Goal: Task Accomplishment & Management: Manage account settings

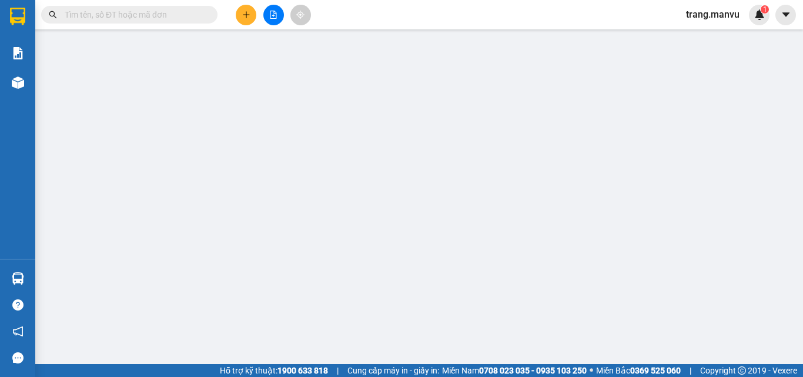
type input "0869986666"
type input "tri giá ko báo"
type input "0985319087"
type input "bảo ngoc"
type input "50.000"
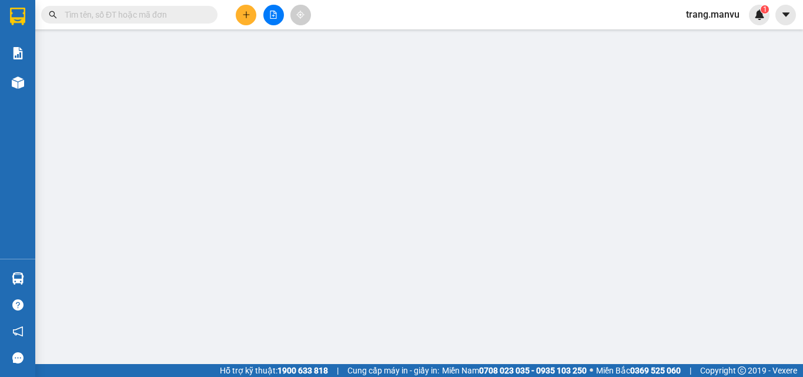
type input "50.000"
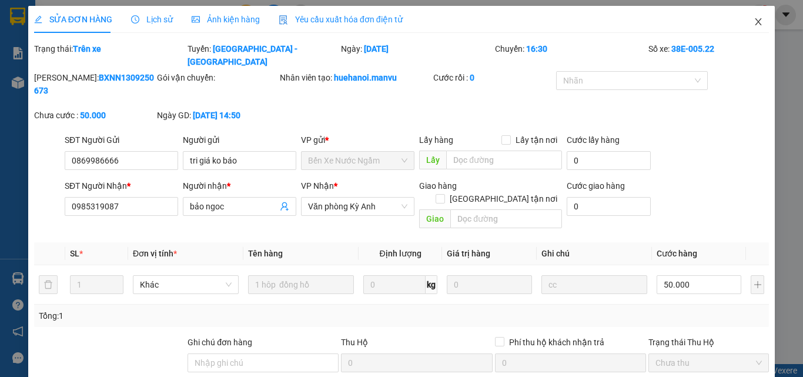
click at [756, 21] on span "Close" at bounding box center [758, 22] width 33 height 33
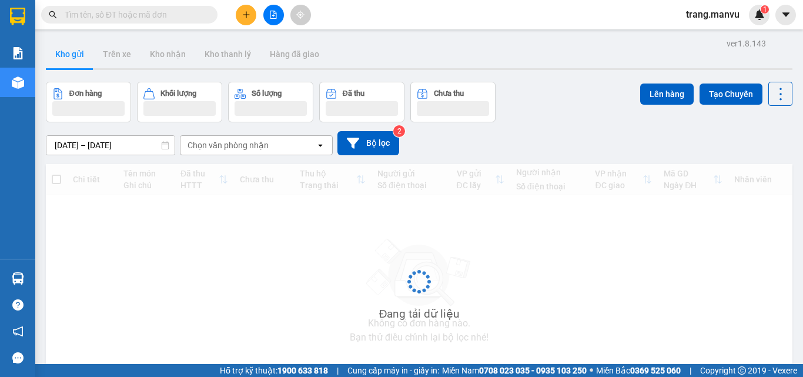
click at [162, 17] on input "text" at bounding box center [134, 14] width 139 height 13
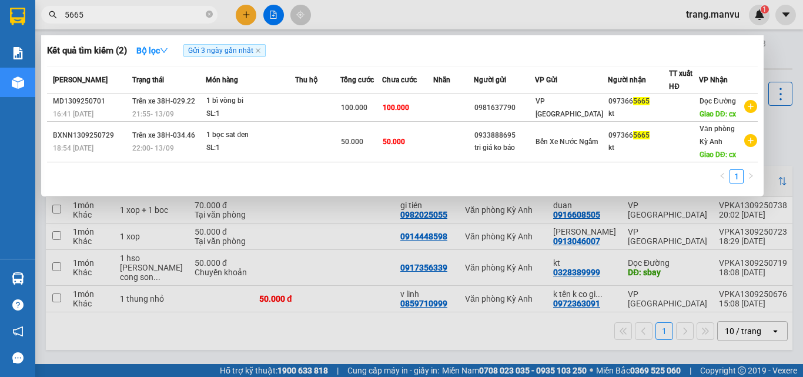
type input "5665"
click at [249, 15] on div at bounding box center [401, 188] width 803 height 377
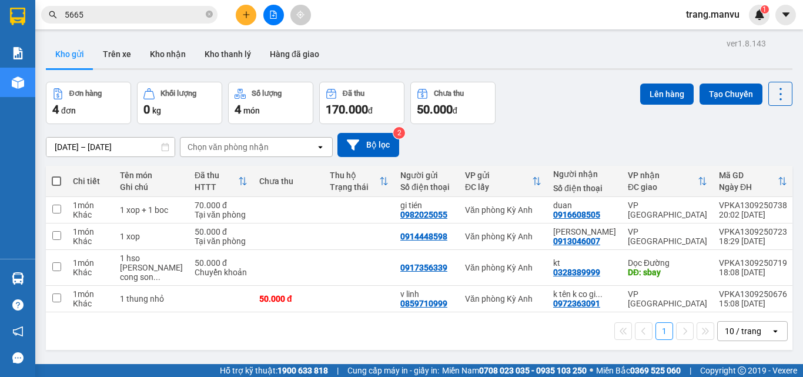
click at [248, 21] on button at bounding box center [246, 15] width 21 height 21
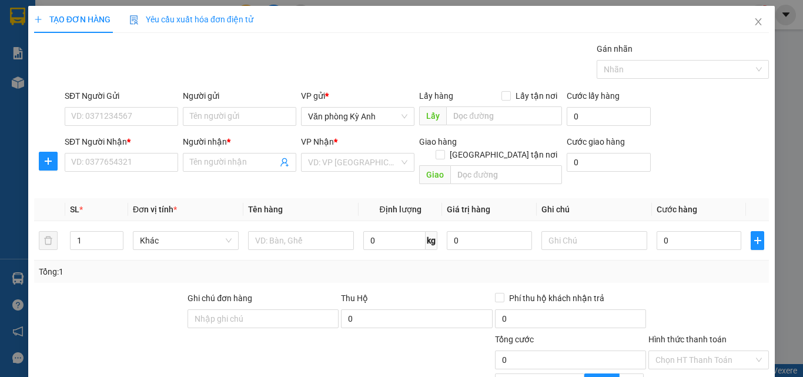
click at [144, 104] on div "SĐT Người Gửi" at bounding box center [121, 98] width 113 height 18
click at [144, 112] on input "SĐT Người Gửi" at bounding box center [121, 116] width 113 height 19
click at [133, 118] on input "SĐT Người Gửi" at bounding box center [121, 116] width 113 height 19
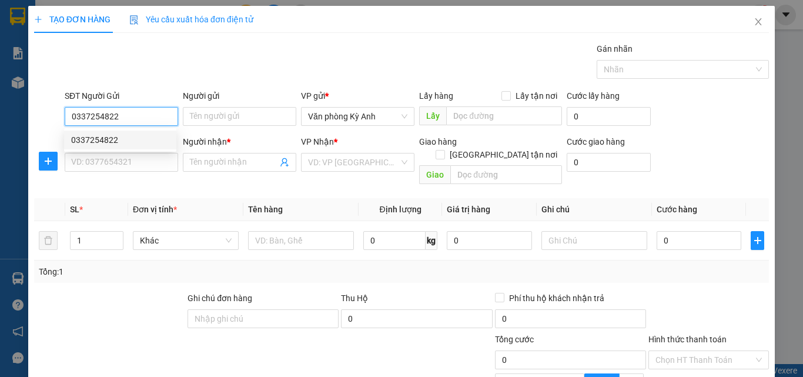
click at [143, 138] on div "0337254822" at bounding box center [120, 139] width 98 height 13
type input "0337254822"
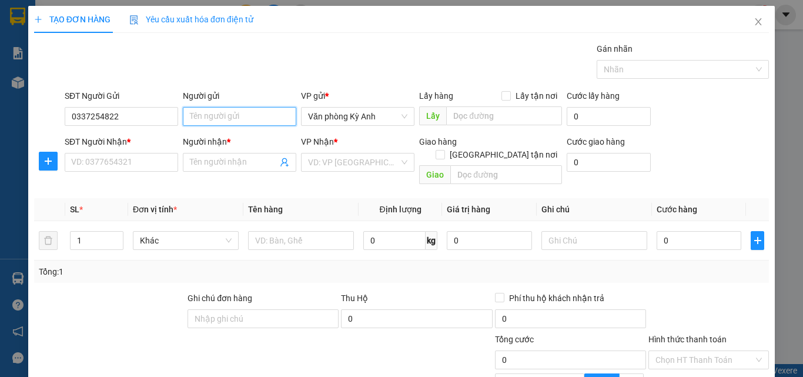
click at [210, 121] on input "Người gửi" at bounding box center [239, 116] width 113 height 19
type input "bác tám"
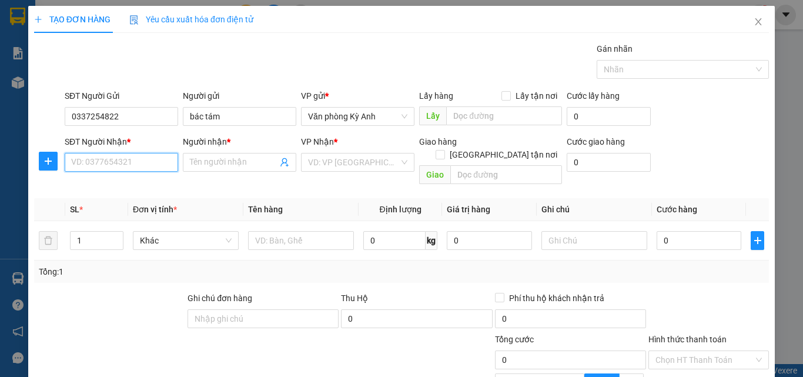
click at [126, 166] on input "SĐT Người Nhận *" at bounding box center [121, 162] width 113 height 19
click at [131, 184] on div "0982919012 - yến" at bounding box center [120, 185] width 98 height 13
type input "0982919012"
type input "yến"
type input "thanh hóa"
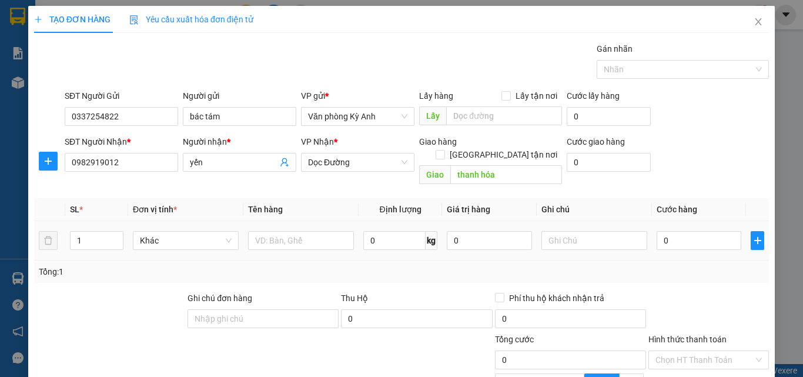
click at [307, 238] on div at bounding box center [301, 241] width 106 height 24
click at [307, 231] on input "text" at bounding box center [301, 240] width 106 height 19
type input "1 bì gạo"
click at [663, 231] on input "0" at bounding box center [699, 240] width 85 height 19
type input "5"
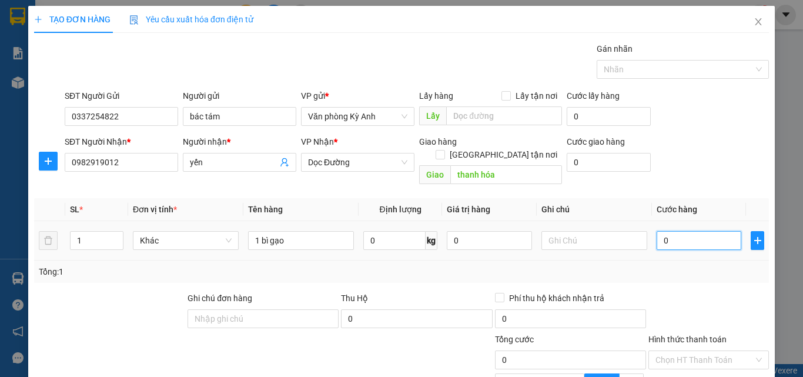
type input "5"
type input "50"
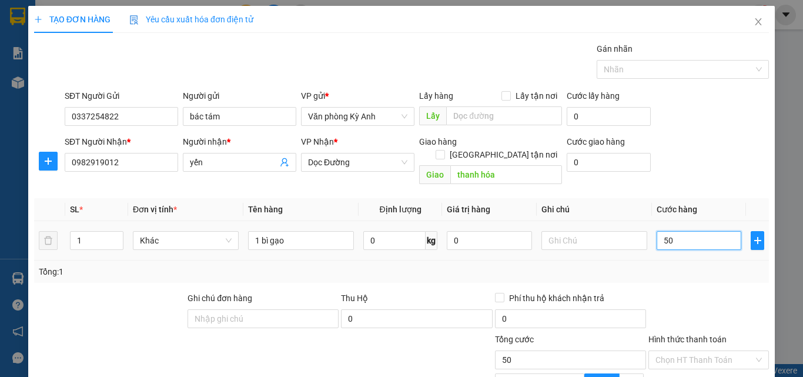
type input "500"
type input "5.000"
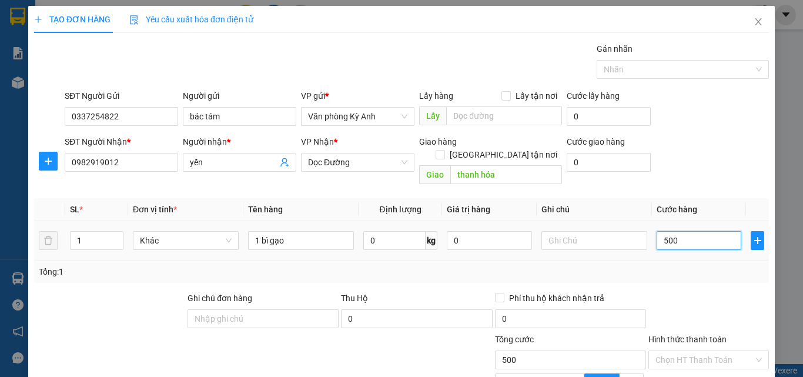
type input "5.000"
type input "50.000"
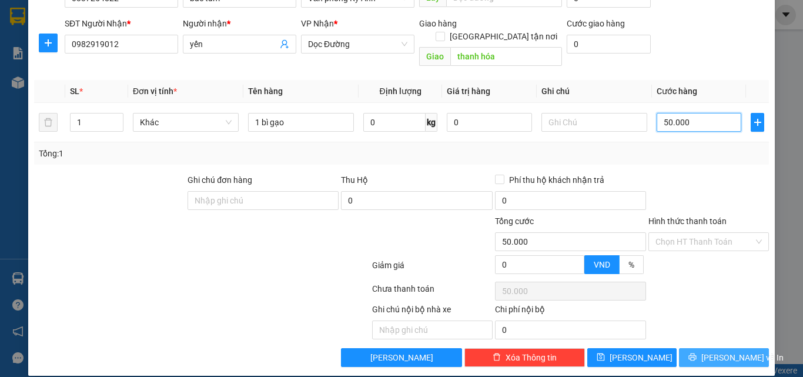
type input "50.000"
click at [688, 348] on button "[PERSON_NAME] và In" at bounding box center [724, 357] width 90 height 19
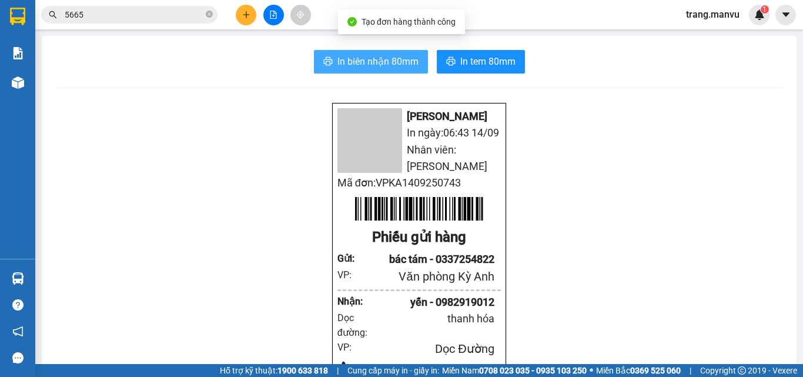
click at [377, 65] on span "In biên nhận 80mm" at bounding box center [377, 61] width 81 height 15
click at [344, 61] on span "In biên nhận 80mm" at bounding box center [377, 61] width 81 height 15
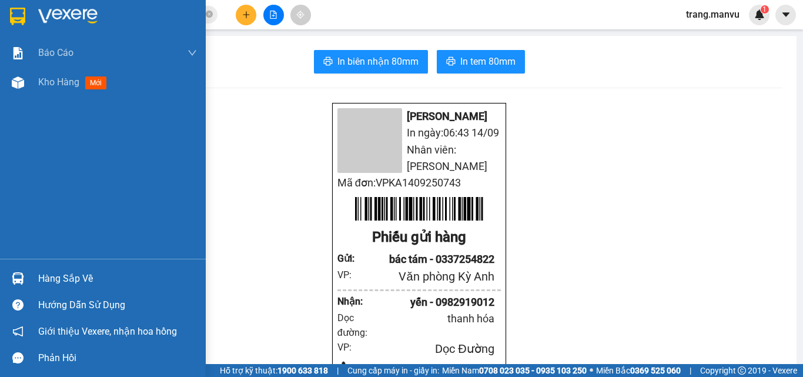
click at [16, 25] on img at bounding box center [17, 17] width 15 height 18
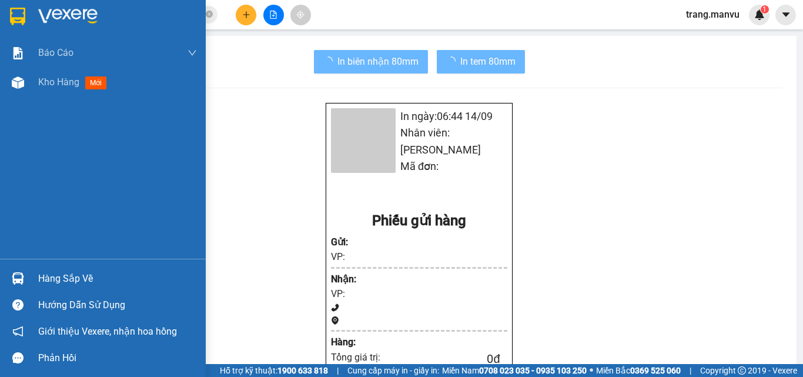
click at [17, 18] on img at bounding box center [17, 17] width 15 height 18
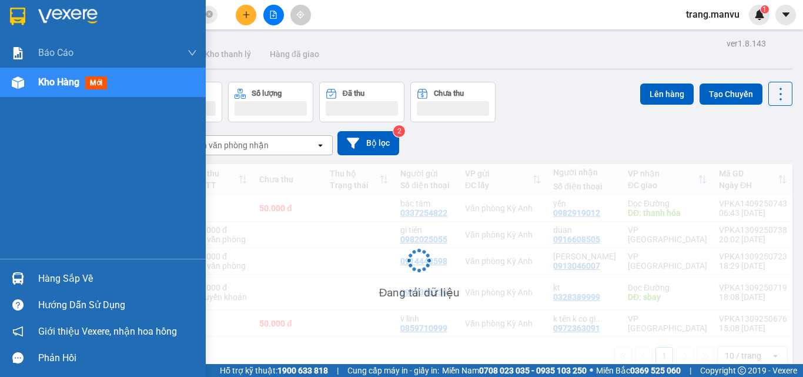
click at [18, 18] on img at bounding box center [17, 17] width 15 height 18
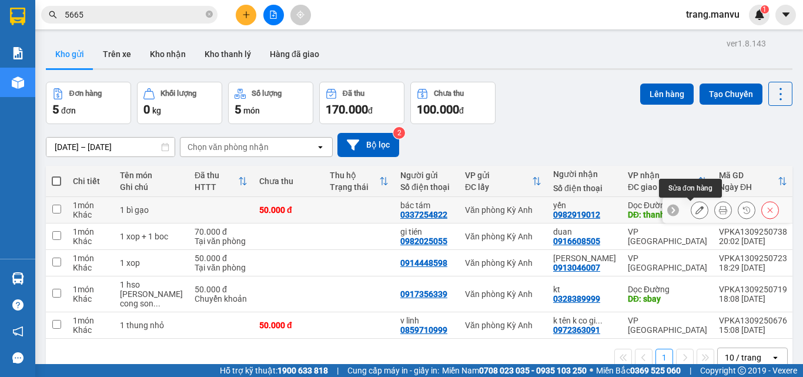
click at [696, 215] on button at bounding box center [699, 210] width 16 height 21
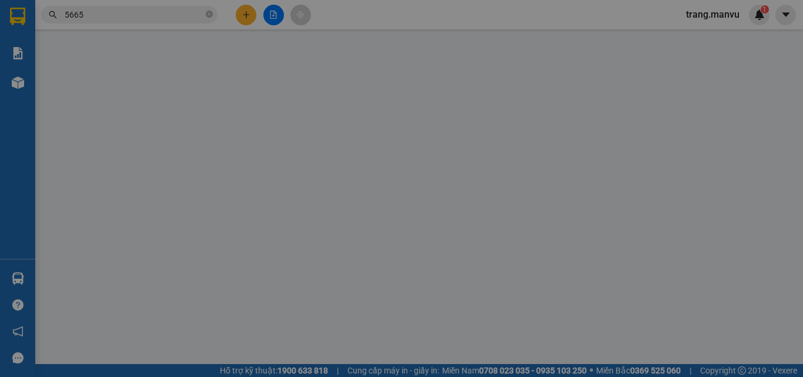
type input "0337254822"
type input "bác tám"
type input "0982919012"
type input "yến"
type input "thanh hóa"
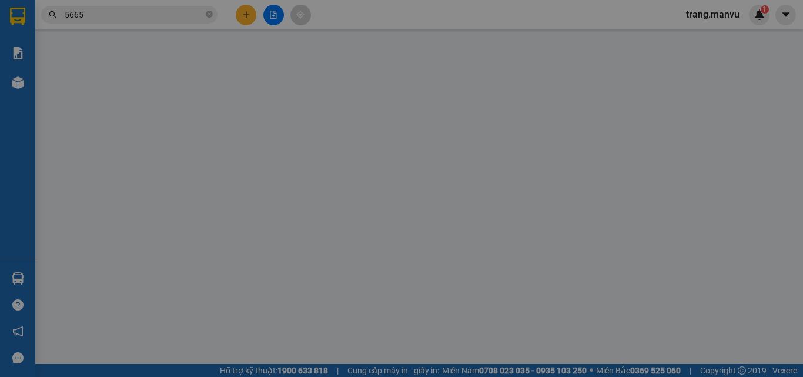
type input "50.000"
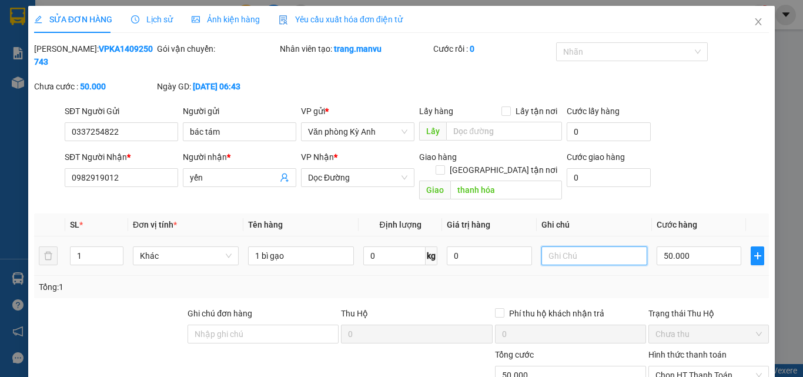
click at [560, 246] on input "text" at bounding box center [594, 255] width 106 height 19
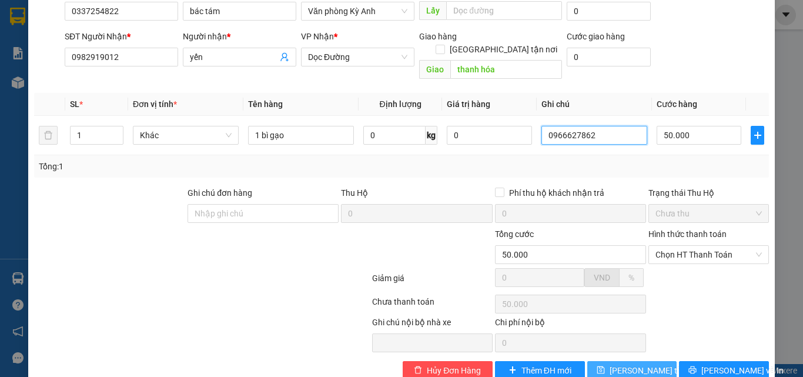
type input "0966627862"
click at [628, 361] on button "[PERSON_NAME] thay đổi" at bounding box center [632, 370] width 90 height 19
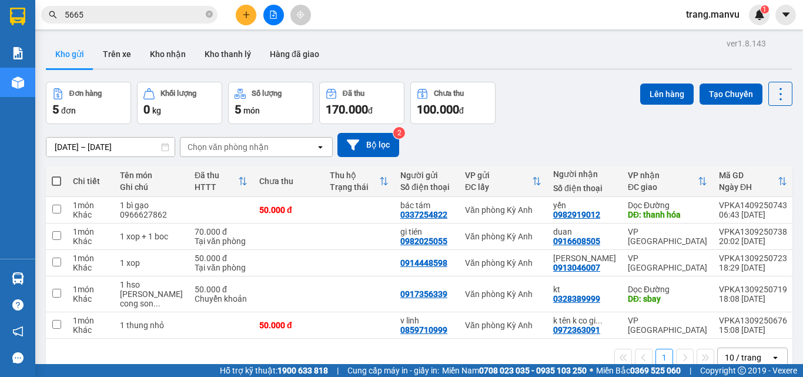
scroll to position [54, 0]
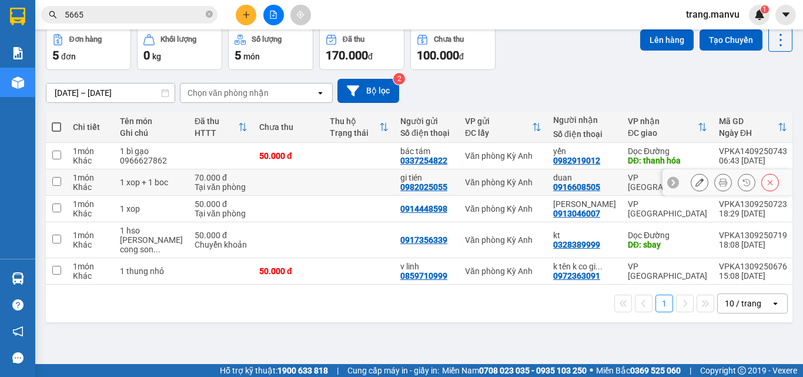
click at [55, 184] on input "checkbox" at bounding box center [56, 181] width 9 height 9
checkbox input "true"
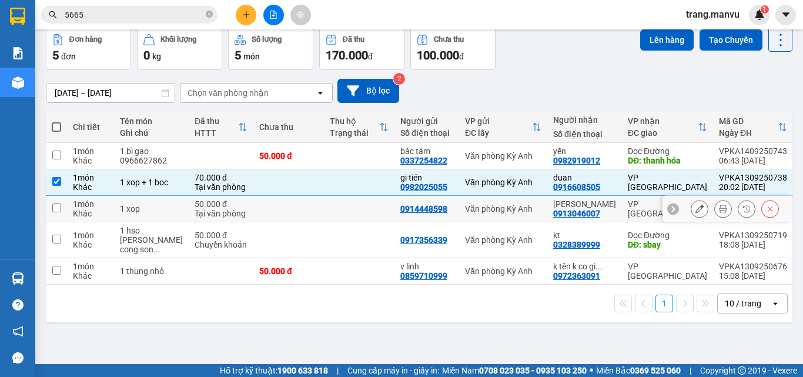
click at [58, 207] on input "checkbox" at bounding box center [56, 207] width 9 height 9
checkbox input "true"
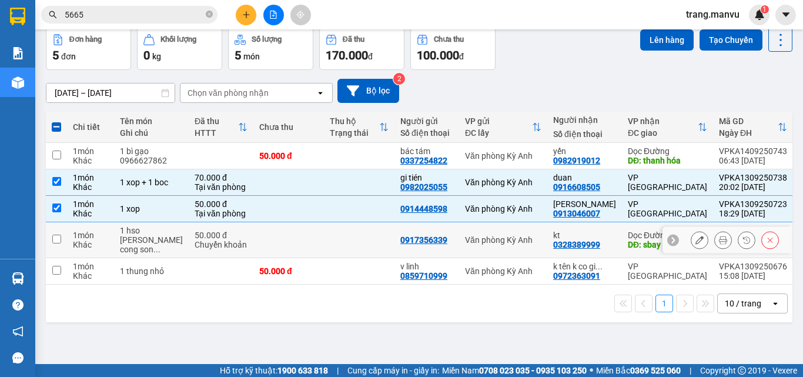
click at [56, 243] on td at bounding box center [56, 240] width 21 height 36
checkbox input "true"
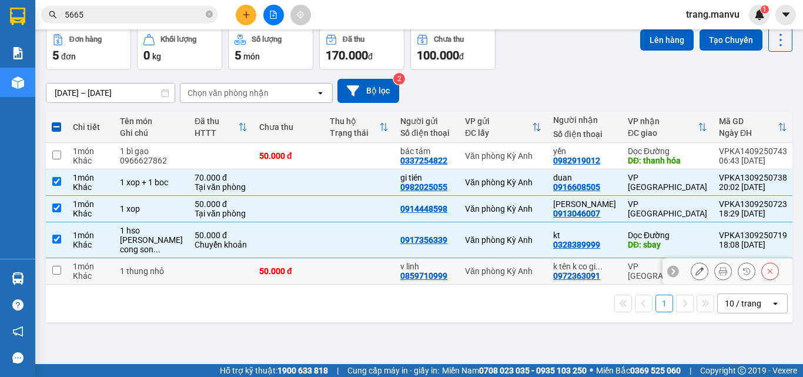
click at [54, 266] on input "checkbox" at bounding box center [56, 270] width 9 height 9
checkbox input "true"
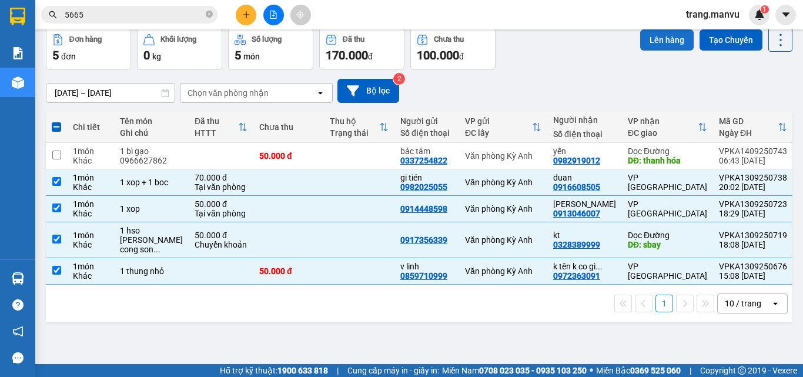
click at [652, 33] on button "Lên hàng" at bounding box center [667, 39] width 54 height 21
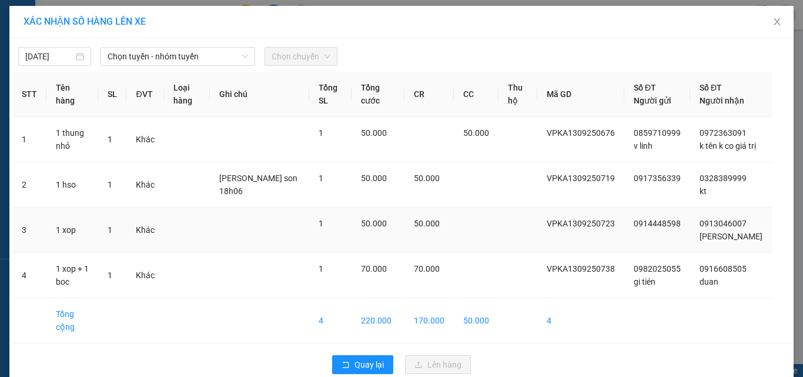
scroll to position [20, 0]
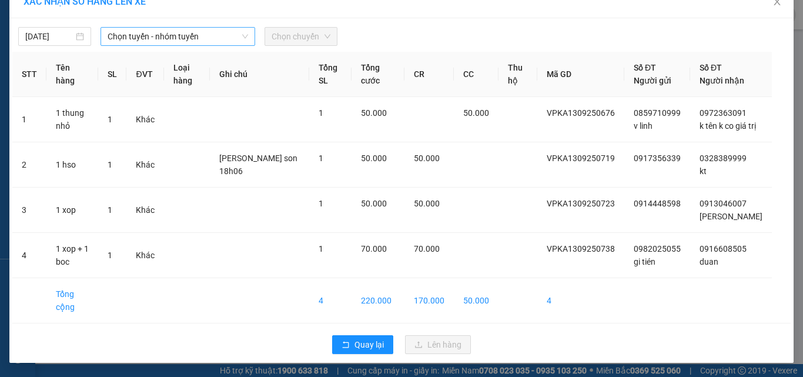
click at [225, 44] on span "Chọn tuyến - nhóm tuyến" at bounding box center [178, 37] width 141 height 18
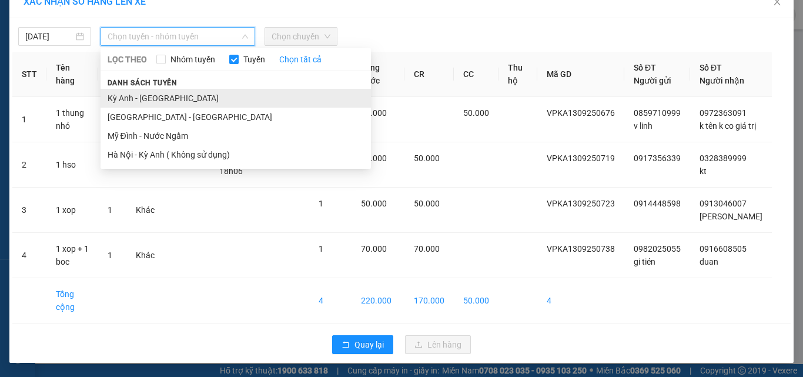
click at [216, 103] on li "Kỳ Anh - [GEOGRAPHIC_DATA]" at bounding box center [236, 98] width 270 height 19
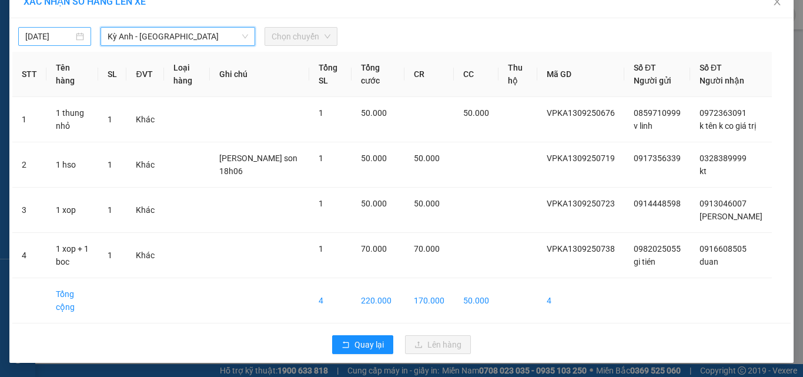
click at [35, 36] on input "[DATE]" at bounding box center [49, 36] width 48 height 13
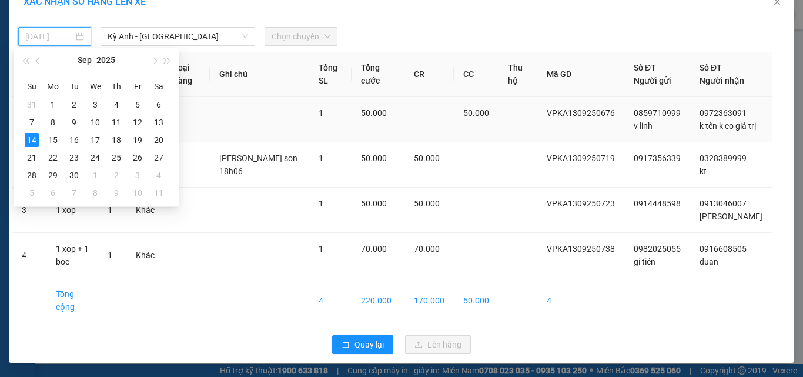
click at [160, 121] on div "13" at bounding box center [159, 122] width 14 height 14
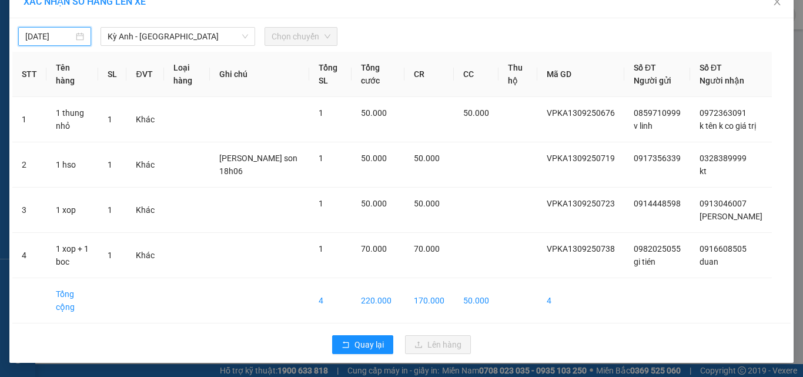
click at [55, 39] on input "[DATE]" at bounding box center [49, 36] width 48 height 13
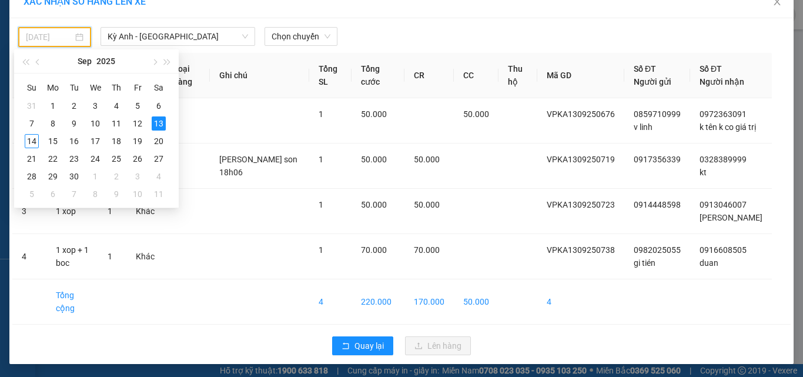
type input "[DATE]"
click at [155, 122] on div "13" at bounding box center [159, 123] width 14 height 14
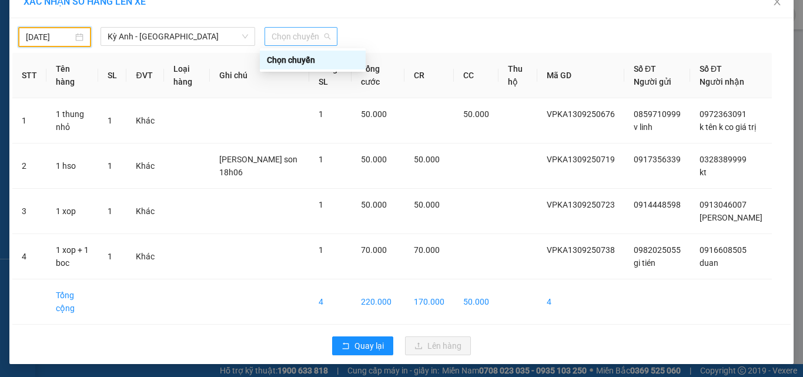
click at [284, 35] on span "Chọn chuyến" at bounding box center [301, 37] width 59 height 18
click at [299, 54] on div "Chọn chuyến" at bounding box center [313, 60] width 92 height 13
click at [278, 29] on span "Chọn chuyến" at bounding box center [301, 37] width 59 height 18
click at [300, 59] on div "Chọn chuyến" at bounding box center [313, 60] width 92 height 13
click at [302, 32] on span "Chọn chuyến" at bounding box center [301, 37] width 59 height 18
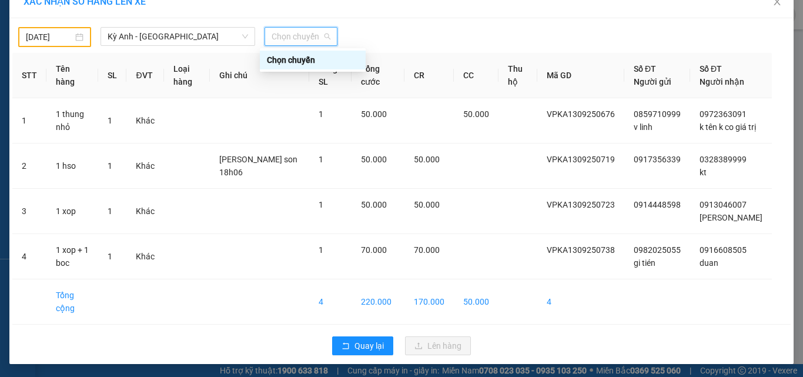
click at [306, 64] on div "Chọn chuyến" at bounding box center [313, 60] width 92 height 13
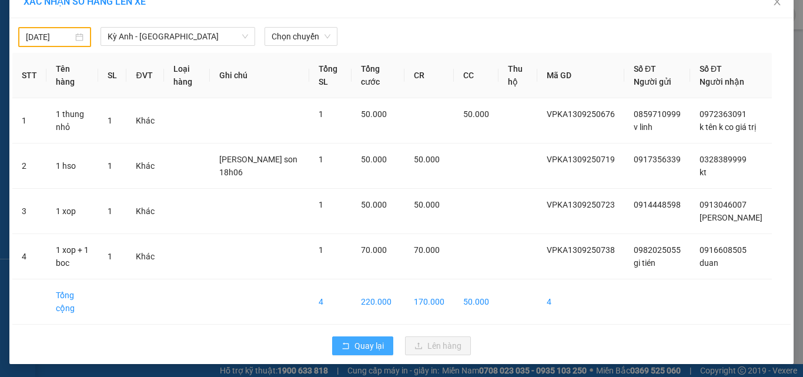
click at [356, 345] on span "Quay lại" at bounding box center [369, 345] width 29 height 13
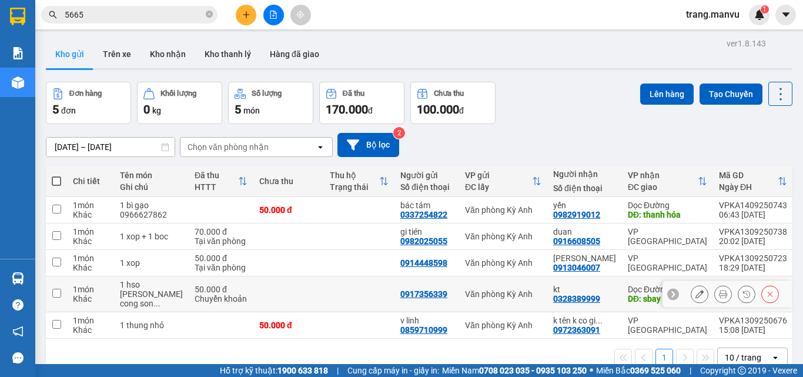
scroll to position [54, 0]
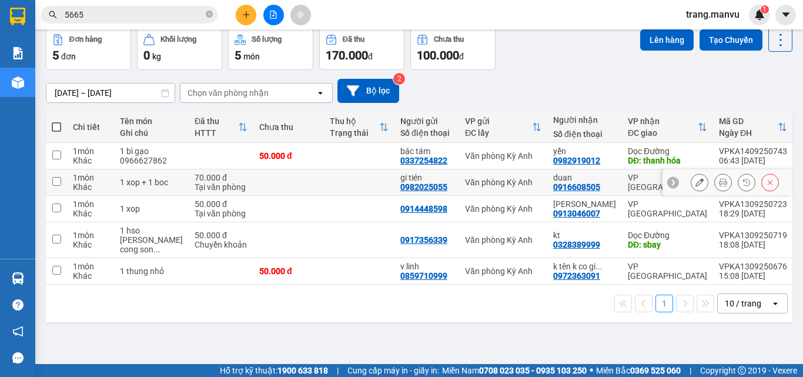
click at [52, 186] on td at bounding box center [56, 182] width 21 height 26
checkbox input "true"
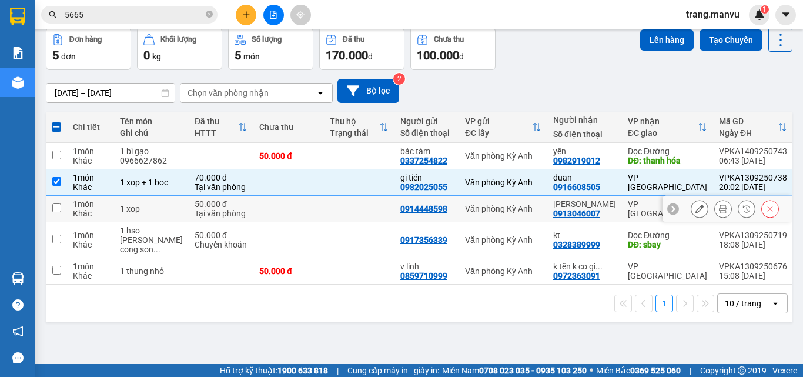
click at [56, 205] on input "checkbox" at bounding box center [56, 207] width 9 height 9
checkbox input "true"
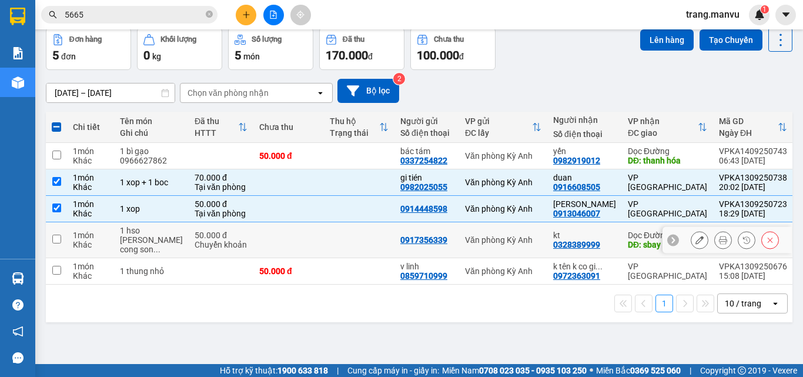
click at [58, 236] on input "checkbox" at bounding box center [56, 239] width 9 height 9
checkbox input "true"
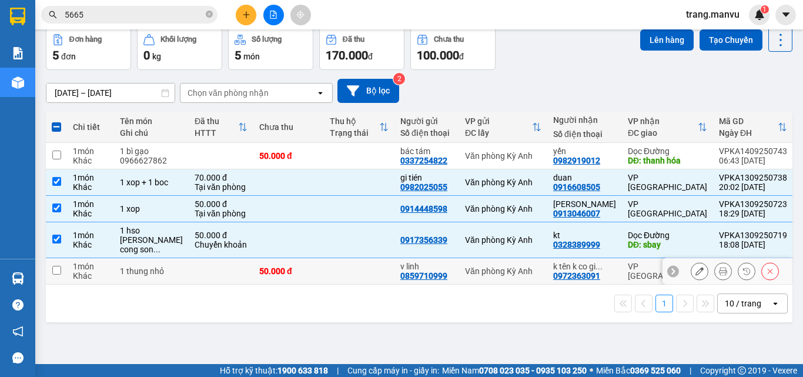
click at [54, 268] on input "checkbox" at bounding box center [56, 270] width 9 height 9
checkbox input "true"
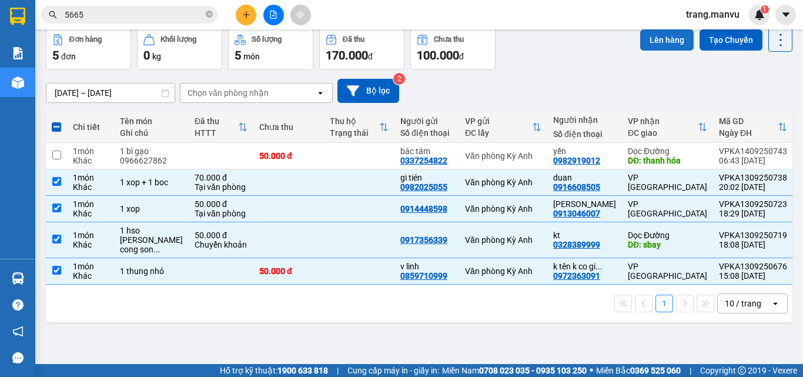
click at [651, 44] on button "Lên hàng" at bounding box center [667, 39] width 54 height 21
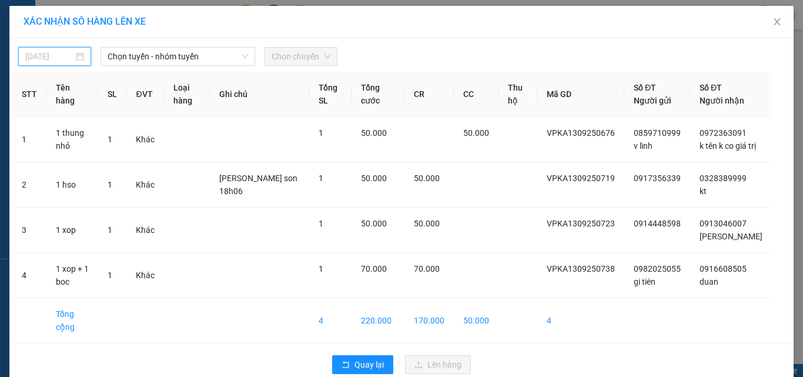
click at [43, 58] on input "[DATE]" at bounding box center [49, 56] width 48 height 13
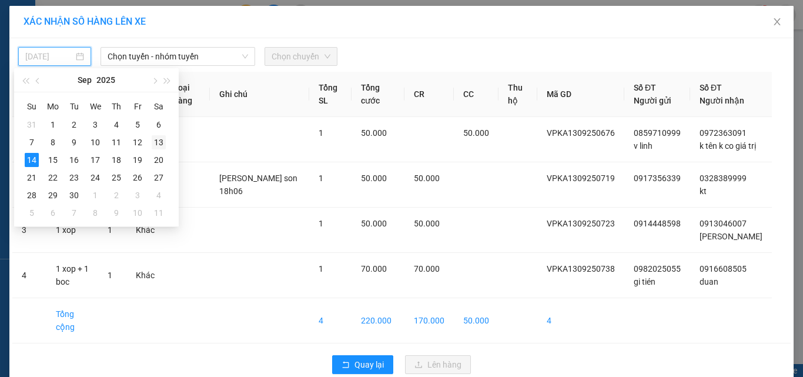
click at [165, 137] on div "13" at bounding box center [159, 142] width 14 height 14
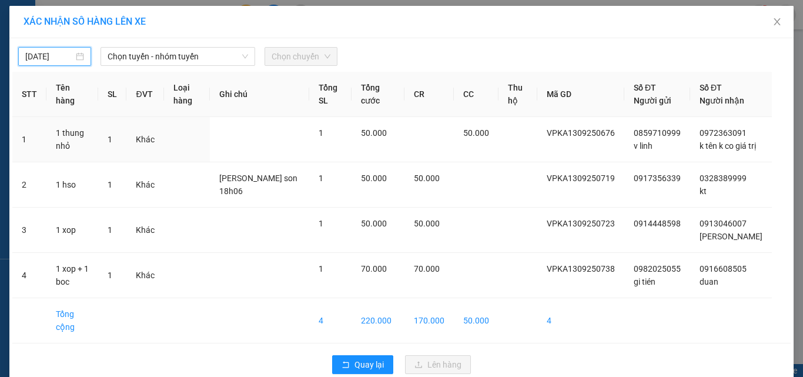
type input "[DATE]"
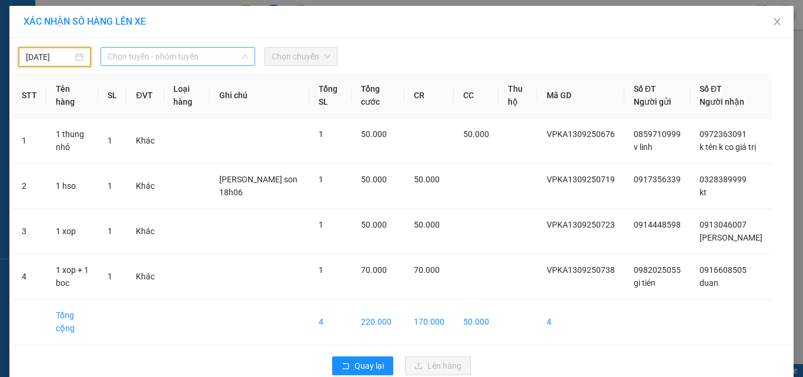
click at [123, 54] on span "Chọn tuyến - nhóm tuyến" at bounding box center [178, 57] width 141 height 18
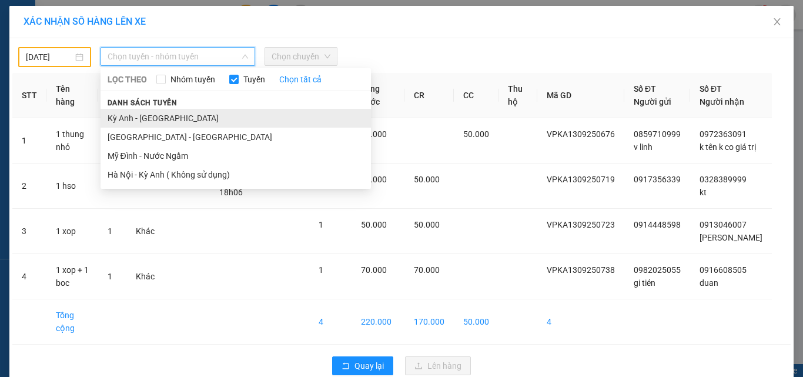
click at [148, 123] on li "Kỳ Anh - [GEOGRAPHIC_DATA]" at bounding box center [236, 118] width 270 height 19
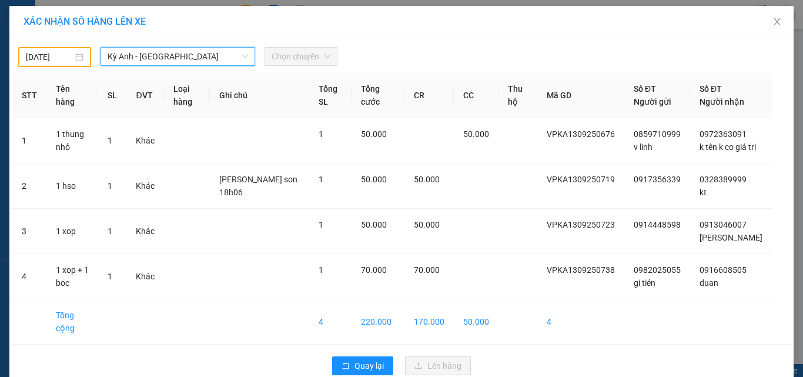
click at [322, 59] on span "Chọn chuyến" at bounding box center [301, 57] width 59 height 18
click at [773, 16] on span "Close" at bounding box center [777, 22] width 33 height 33
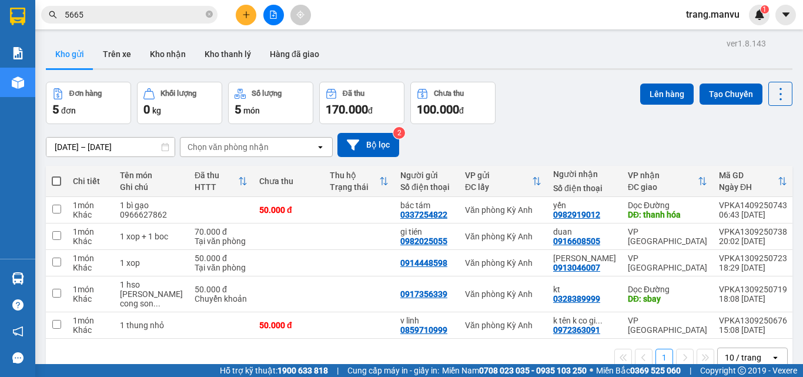
click at [681, 105] on div "Lên hàng Tạo Chuyến" at bounding box center [716, 94] width 152 height 24
click at [663, 102] on button "Lên hàng" at bounding box center [667, 93] width 54 height 21
click at [56, 236] on input "checkbox" at bounding box center [56, 235] width 9 height 9
checkbox input "true"
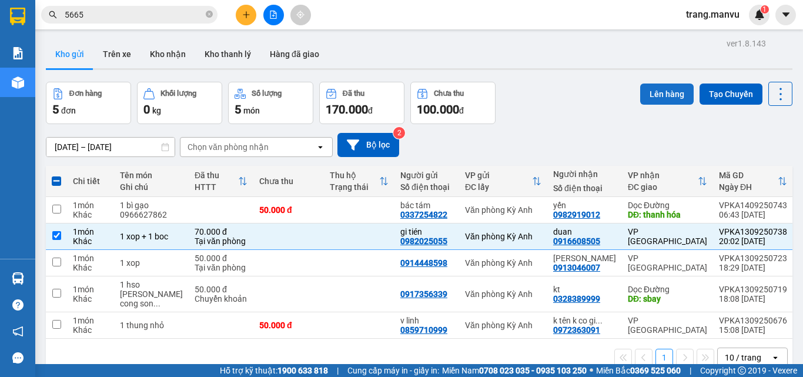
click at [644, 98] on button "Lên hàng" at bounding box center [667, 93] width 54 height 21
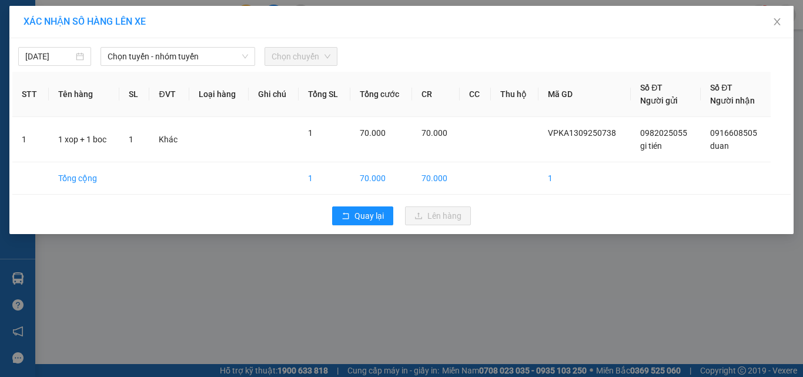
click at [298, 56] on span "Chọn chuyến" at bounding box center [301, 57] width 59 height 18
click at [186, 52] on span "Chọn tuyến - nhóm tuyến" at bounding box center [178, 57] width 141 height 18
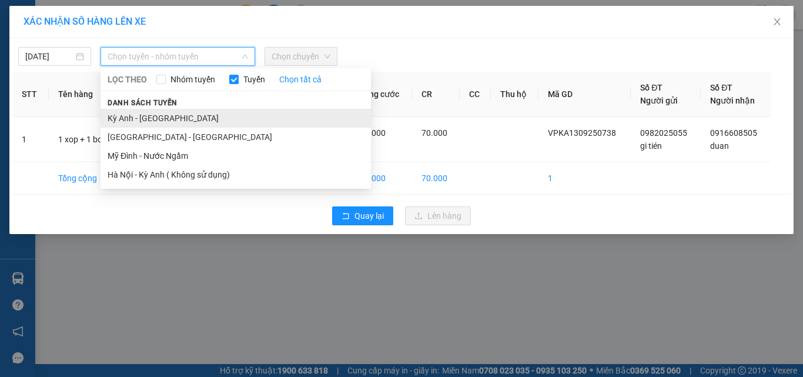
click at [168, 116] on li "Kỳ Anh - [GEOGRAPHIC_DATA]" at bounding box center [236, 118] width 270 height 19
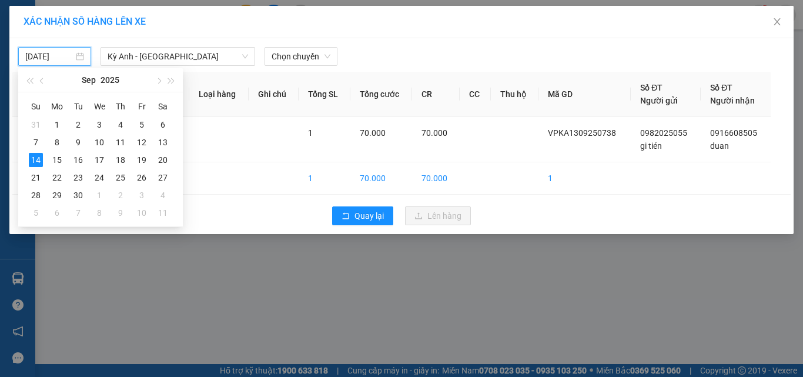
click at [48, 59] on input "[DATE]" at bounding box center [49, 56] width 48 height 13
click at [156, 146] on div "13" at bounding box center [163, 142] width 14 height 14
type input "[DATE]"
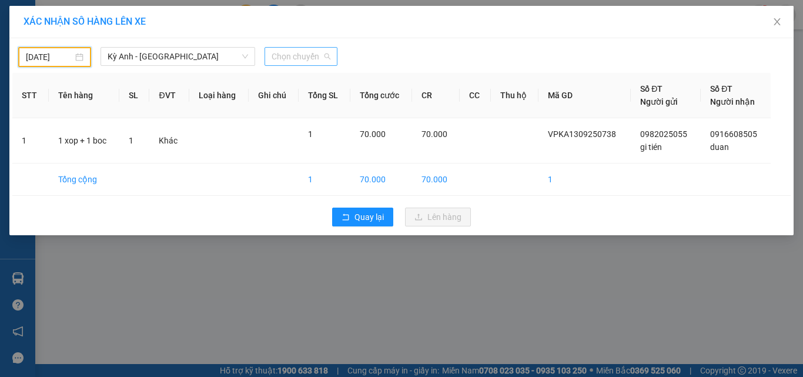
click at [305, 54] on span "Chọn chuyến" at bounding box center [301, 57] width 59 height 18
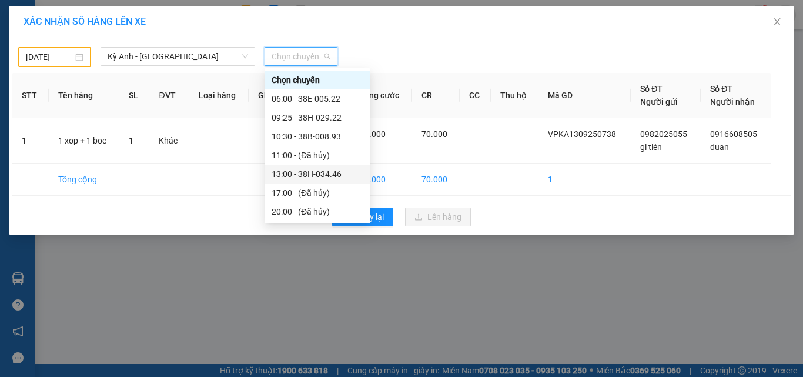
scroll to position [132, 0]
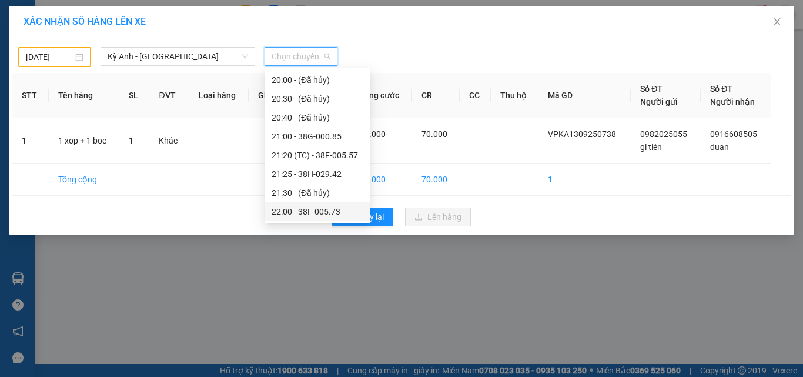
click at [312, 205] on div "22:00 - 38F-005.73" at bounding box center [318, 211] width 106 height 19
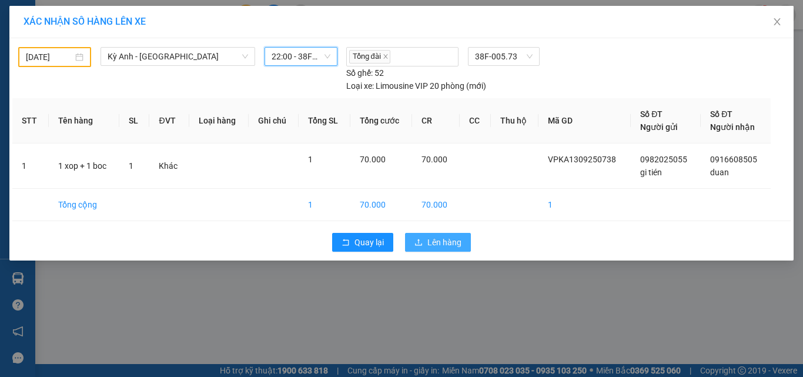
click at [422, 238] on icon "upload" at bounding box center [418, 242] width 8 height 8
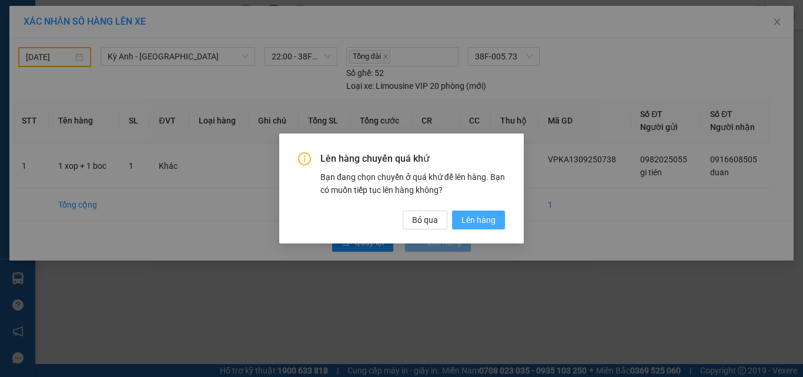
click at [465, 219] on span "Lên hàng" at bounding box center [479, 219] width 34 height 13
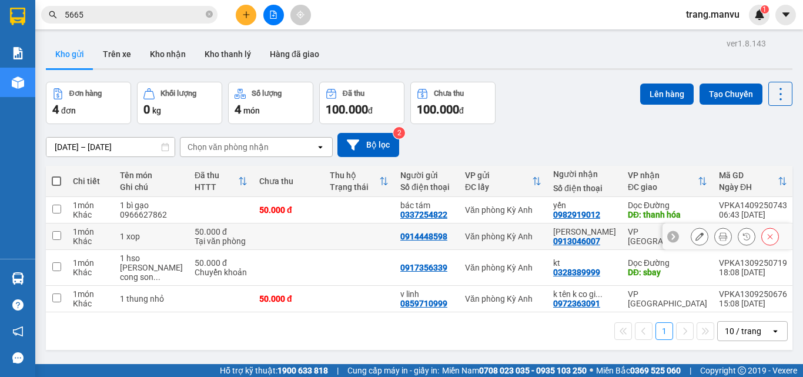
click at [59, 239] on input "checkbox" at bounding box center [56, 235] width 9 height 9
checkbox input "true"
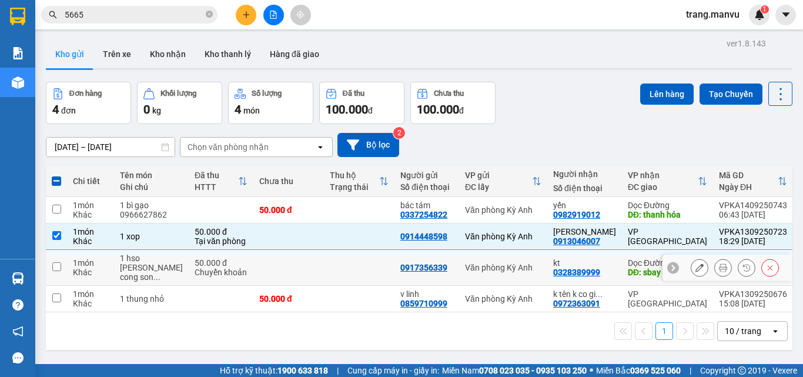
click at [56, 269] on input "checkbox" at bounding box center [56, 266] width 9 height 9
checkbox input "true"
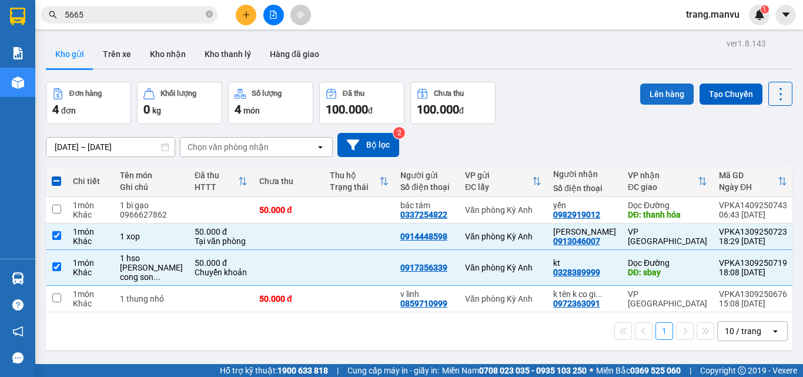
click at [676, 95] on button "Lên hàng" at bounding box center [667, 93] width 54 height 21
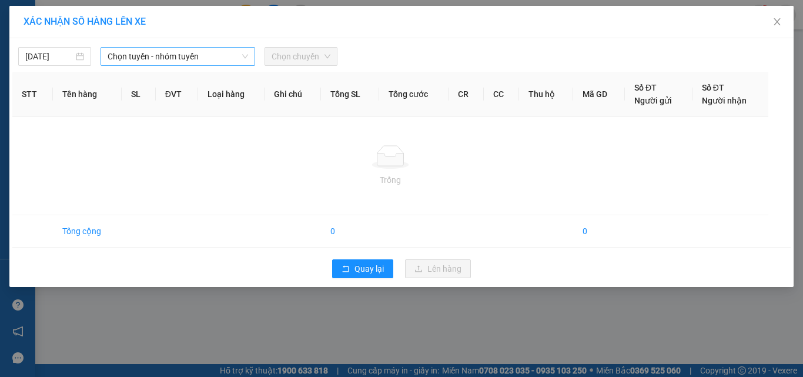
click at [134, 59] on span "Chọn tuyến - nhóm tuyến" at bounding box center [178, 57] width 141 height 18
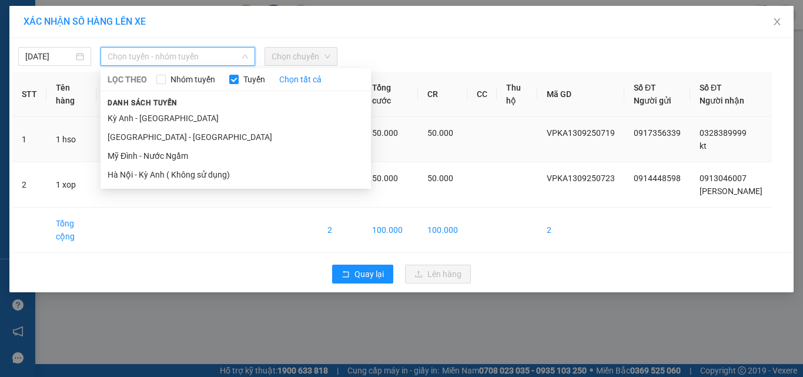
click at [158, 126] on li "Kỳ Anh - [GEOGRAPHIC_DATA]" at bounding box center [236, 118] width 270 height 19
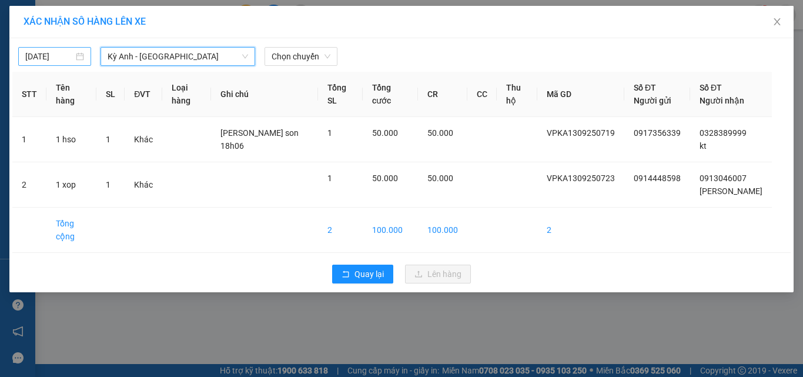
click at [41, 53] on body "Kết quả tìm kiếm ( 2 ) Bộ lọc Gửi 3 ngày gần nhất Mã ĐH Trạng thái Món hàng Thu…" at bounding box center [401, 188] width 803 height 377
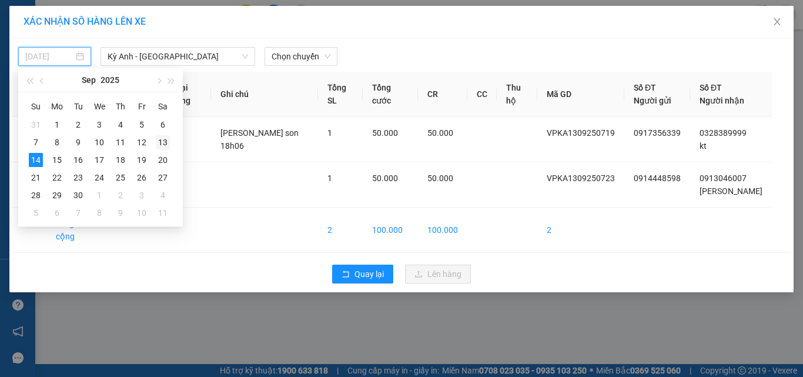
click at [163, 145] on div "13" at bounding box center [163, 142] width 14 height 14
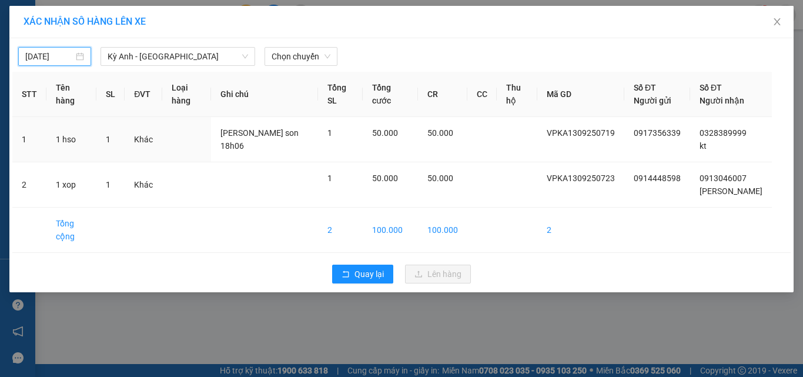
type input "[DATE]"
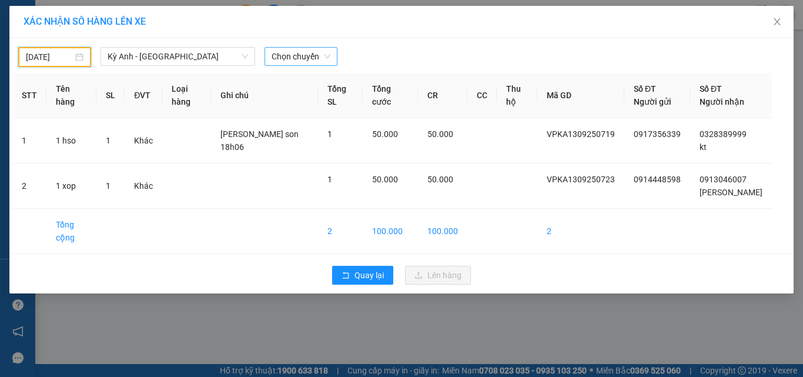
click at [285, 55] on span "Chọn chuyến" at bounding box center [301, 57] width 59 height 18
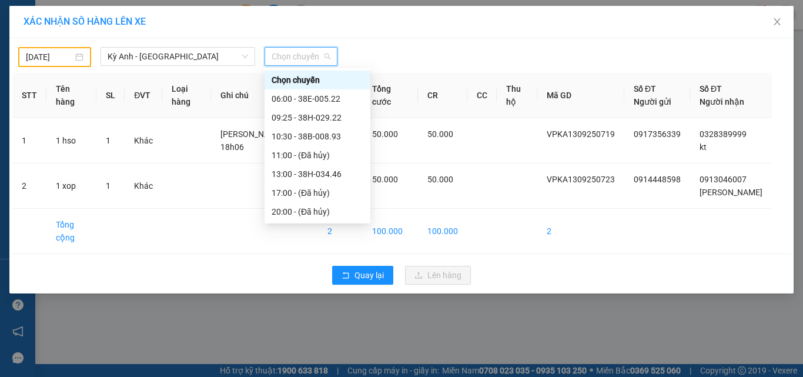
scroll to position [132, 0]
click at [326, 213] on div "22:00 - 38F-005.73" at bounding box center [318, 211] width 92 height 13
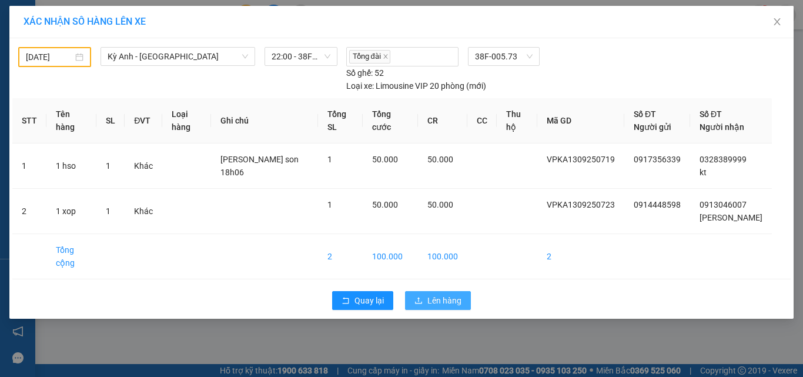
click at [416, 302] on icon "upload" at bounding box center [418, 300] width 7 height 6
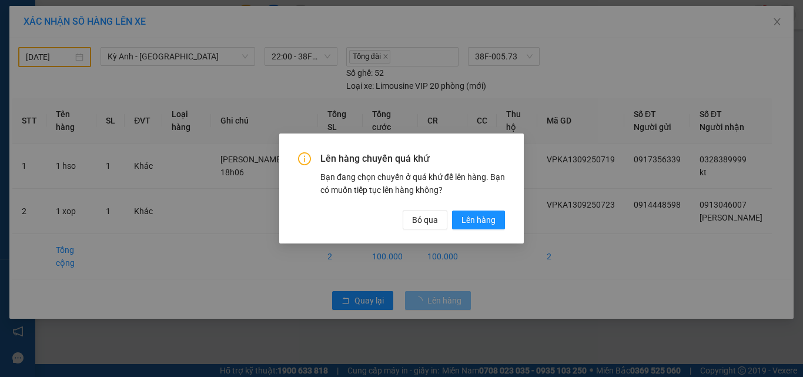
click at [458, 209] on div "Lên hàng chuyến quá khứ Bạn đang chọn chuyến ở quá khứ để lên hàng. Bạn có muốn…" at bounding box center [401, 190] width 207 height 76
click at [460, 215] on button "Lên hàng" at bounding box center [478, 219] width 53 height 19
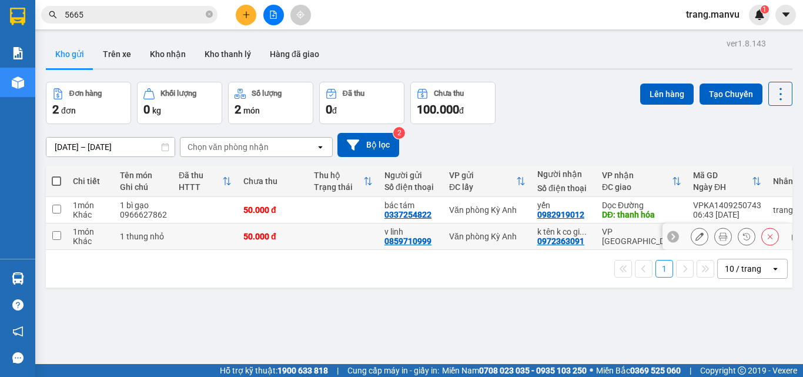
click at [69, 233] on td "1 món Khác" at bounding box center [90, 236] width 47 height 26
checkbox input "true"
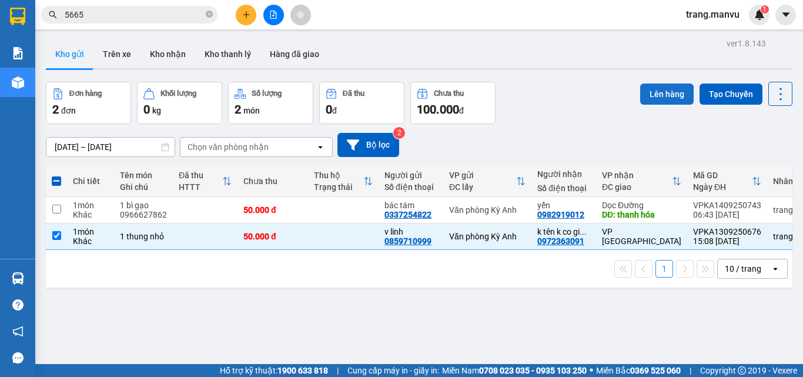
click at [677, 101] on button "Lên hàng" at bounding box center [667, 93] width 54 height 21
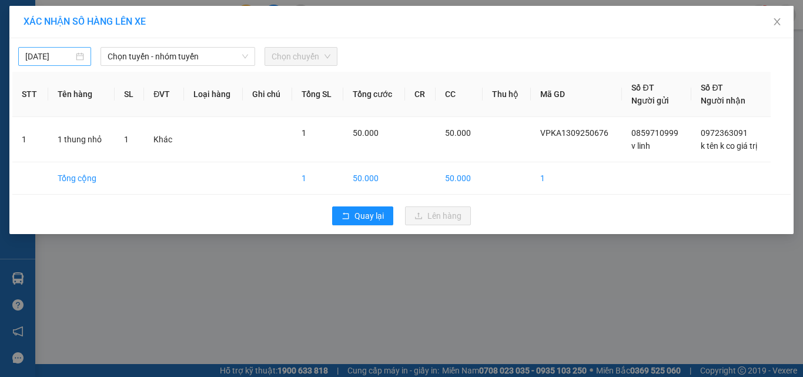
click at [29, 59] on input "[DATE]" at bounding box center [49, 56] width 48 height 13
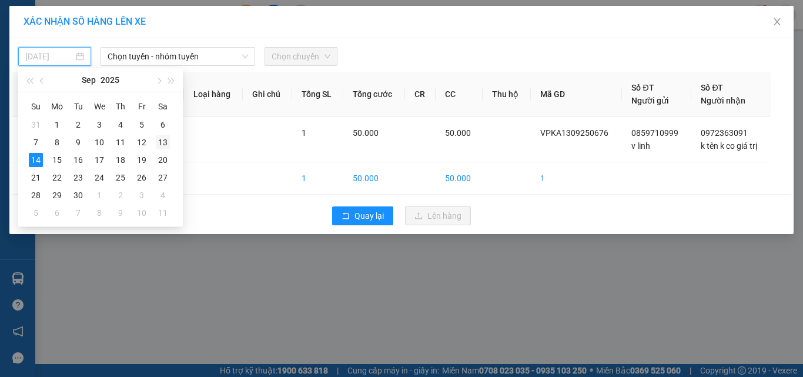
click at [162, 139] on div "13" at bounding box center [163, 142] width 14 height 14
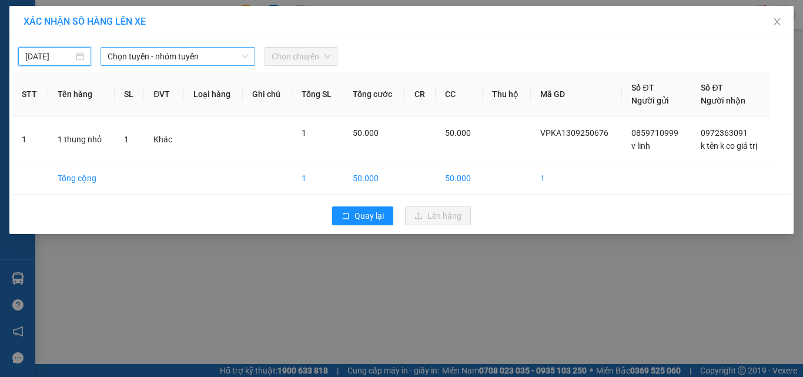
type input "[DATE]"
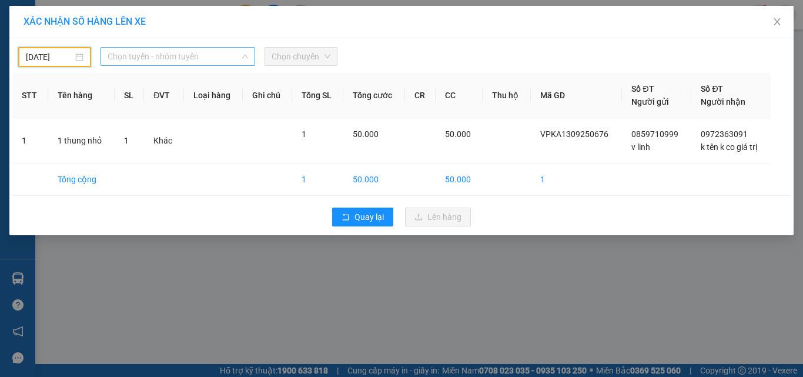
click at [180, 60] on span "Chọn tuyến - nhóm tuyến" at bounding box center [178, 57] width 141 height 18
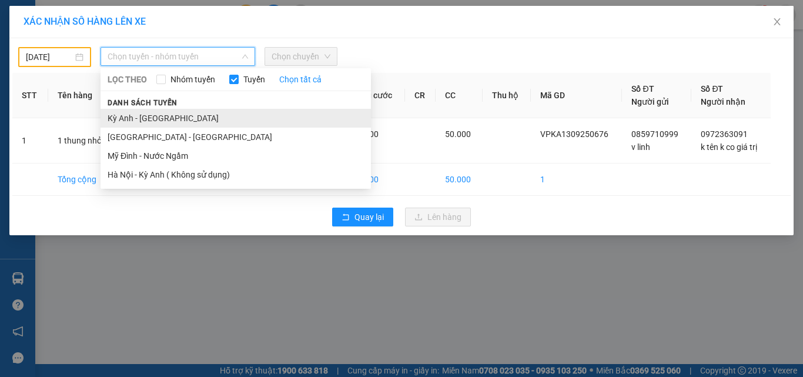
click at [187, 113] on li "Kỳ Anh - [GEOGRAPHIC_DATA]" at bounding box center [236, 118] width 270 height 19
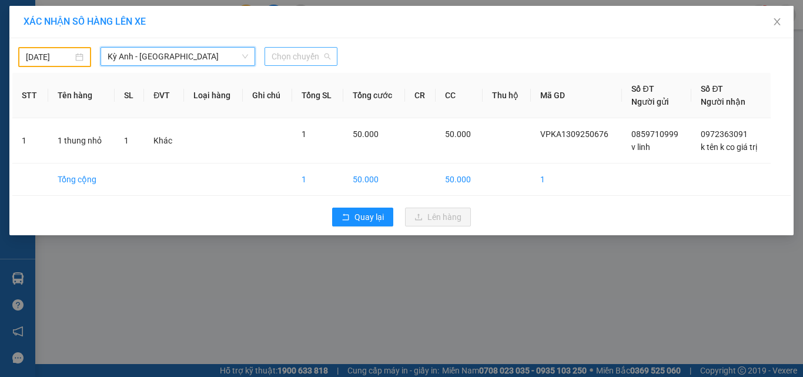
click at [305, 59] on span "Chọn chuyến" at bounding box center [301, 57] width 59 height 18
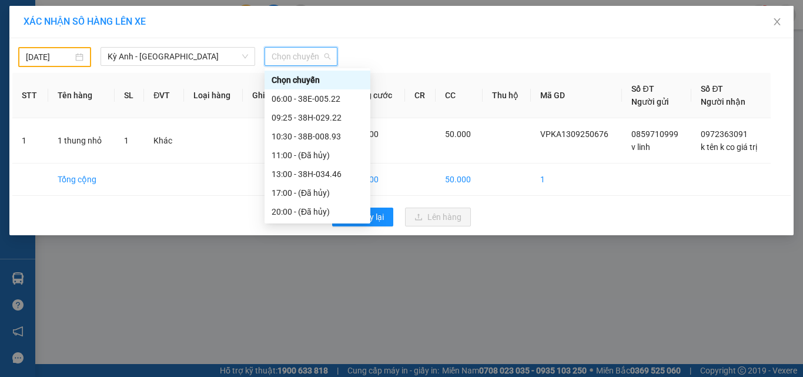
scroll to position [132, 0]
click at [321, 216] on div "22:00 - 38F-005.73" at bounding box center [318, 211] width 92 height 13
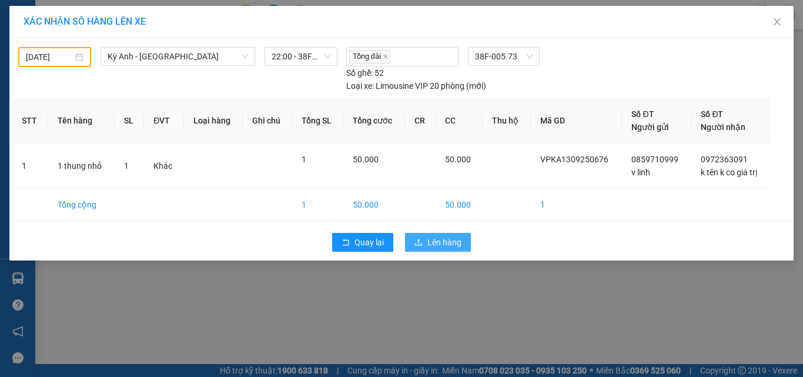
click at [429, 245] on span "Lên hàng" at bounding box center [444, 242] width 34 height 13
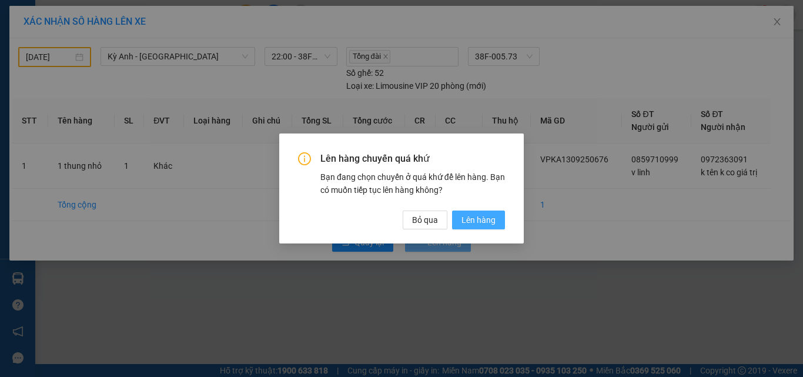
click at [484, 216] on span "Lên hàng" at bounding box center [479, 219] width 34 height 13
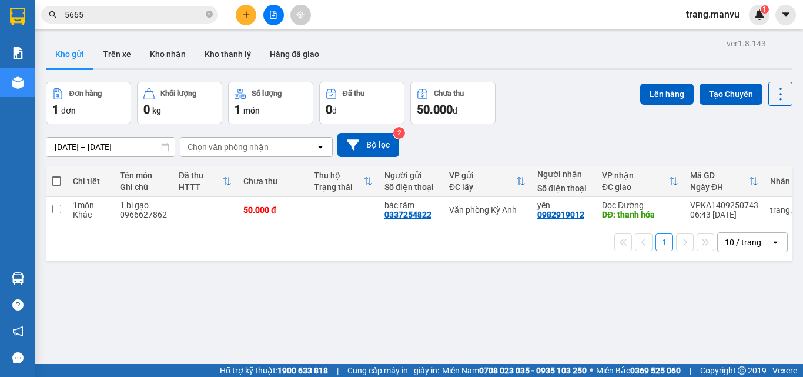
click at [285, 21] on div at bounding box center [273, 15] width 88 height 21
click at [270, 17] on icon "file-add" at bounding box center [273, 15] width 8 height 8
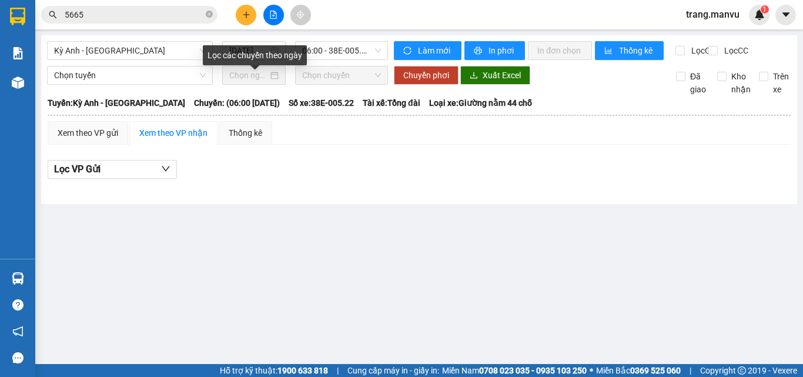
click at [252, 51] on div "Lọc các chuyến theo ngày" at bounding box center [255, 55] width 104 height 20
click at [262, 50] on input "[DATE]" at bounding box center [248, 50] width 39 height 13
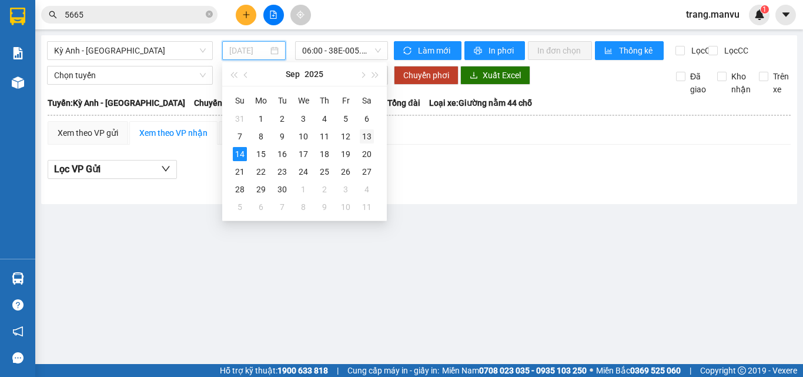
click at [372, 131] on div "13" at bounding box center [367, 136] width 14 height 14
type input "[DATE]"
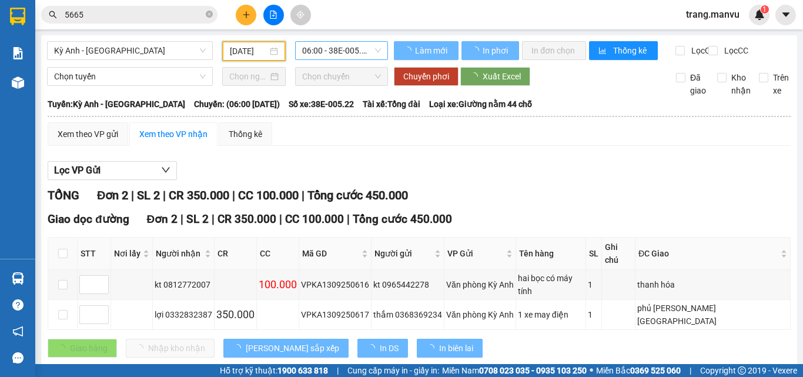
click at [363, 54] on span "06:00 - 38E-005.22" at bounding box center [341, 51] width 79 height 18
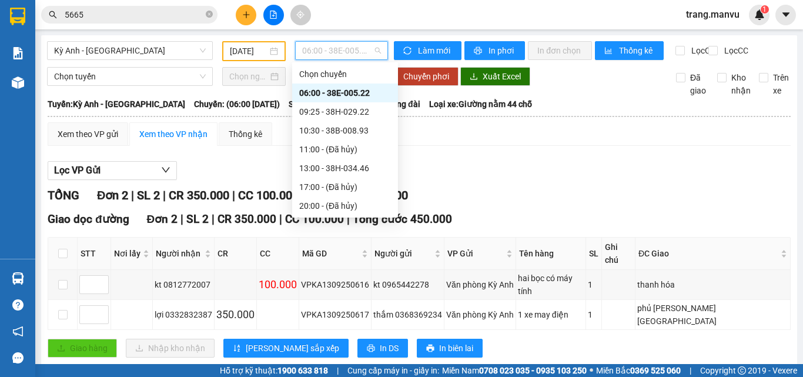
scroll to position [132, 0]
click at [353, 200] on div "22:00 - 38F-005.73" at bounding box center [345, 205] width 92 height 13
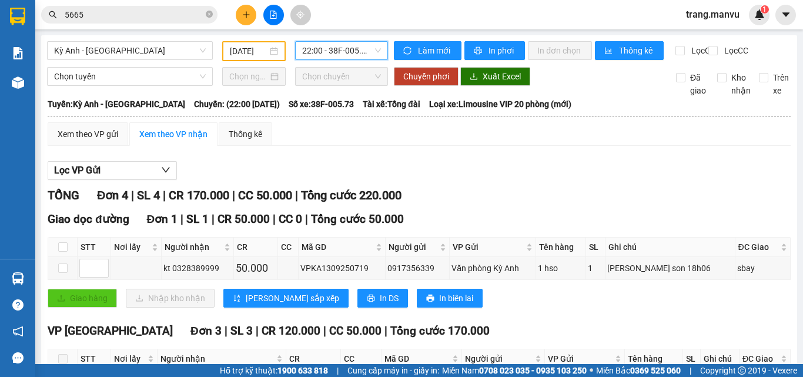
drag, startPoint x: 322, startPoint y: 53, endPoint x: 321, endPoint y: 112, distance: 59.4
click at [322, 59] on div "22:00 - 38F-005.73" at bounding box center [341, 50] width 93 height 19
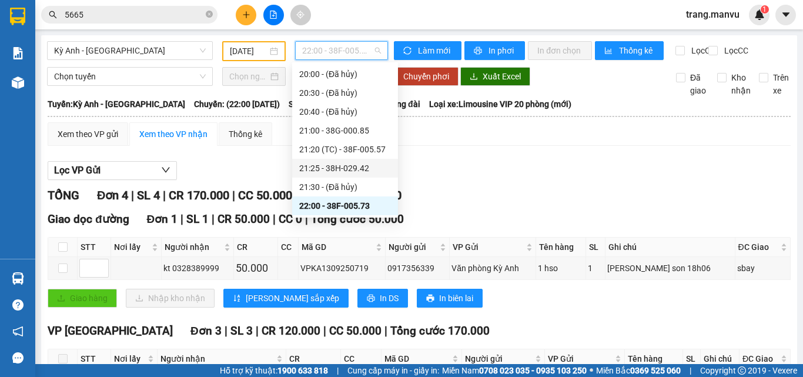
click at [339, 162] on div "21:25 - 38H-029.42" at bounding box center [345, 168] width 92 height 13
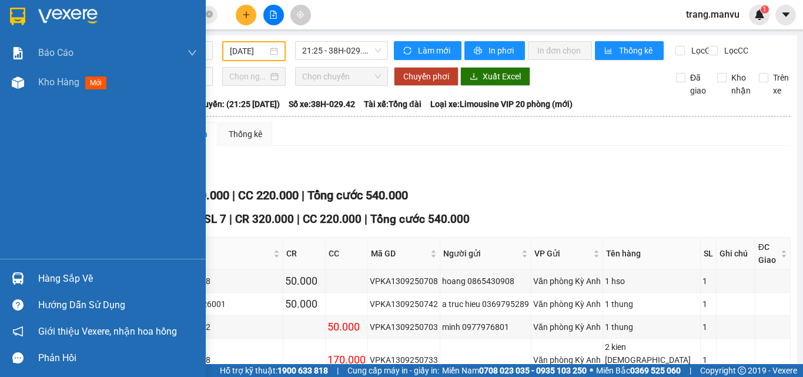
click at [28, 21] on div at bounding box center [103, 19] width 206 height 38
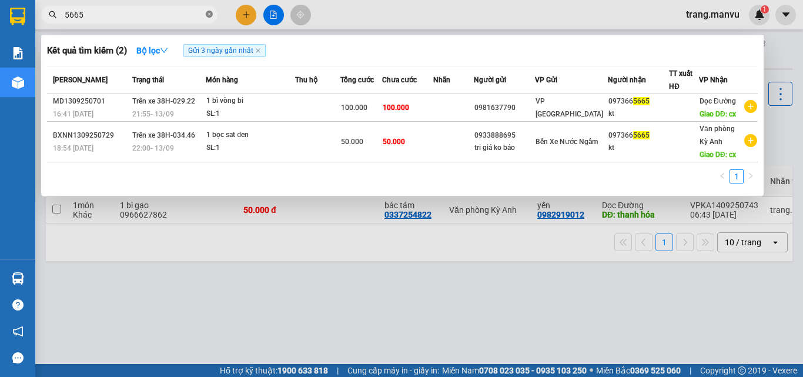
click at [211, 14] on icon "close-circle" at bounding box center [209, 14] width 7 height 7
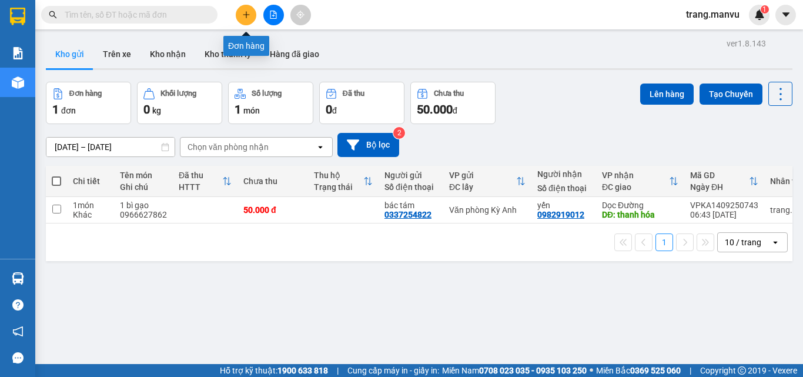
click at [249, 13] on icon "plus" at bounding box center [246, 15] width 8 height 8
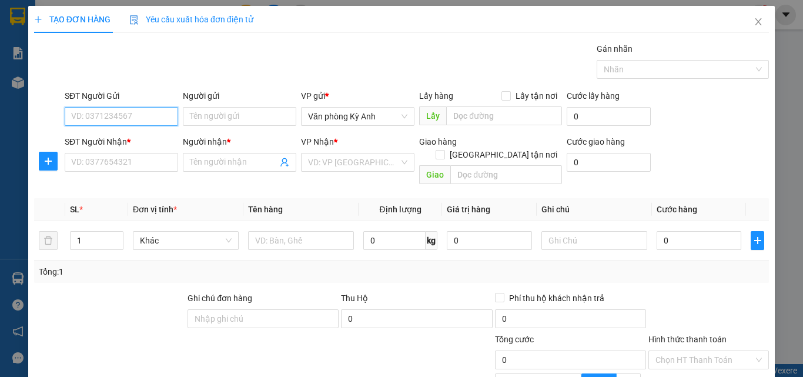
click at [133, 119] on input "SĐT Người Gửi" at bounding box center [121, 116] width 113 height 19
type input "0356440013"
click at [112, 137] on div "0356440013 - chị lân" at bounding box center [120, 139] width 98 height 13
type input "chị lân"
type input "0356440013"
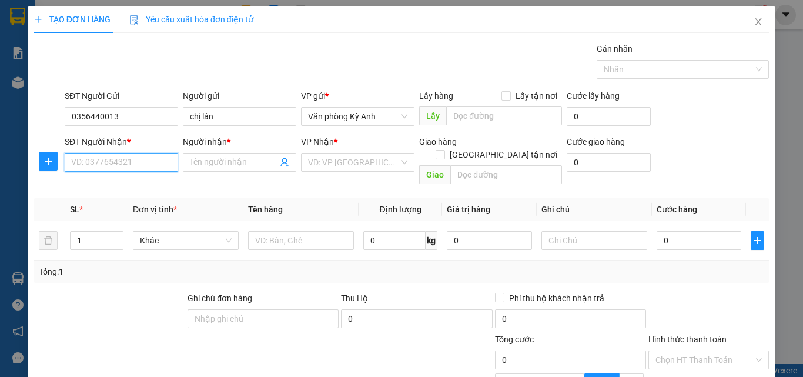
click at [115, 157] on input "SĐT Người Nhận *" at bounding box center [121, 162] width 113 height 19
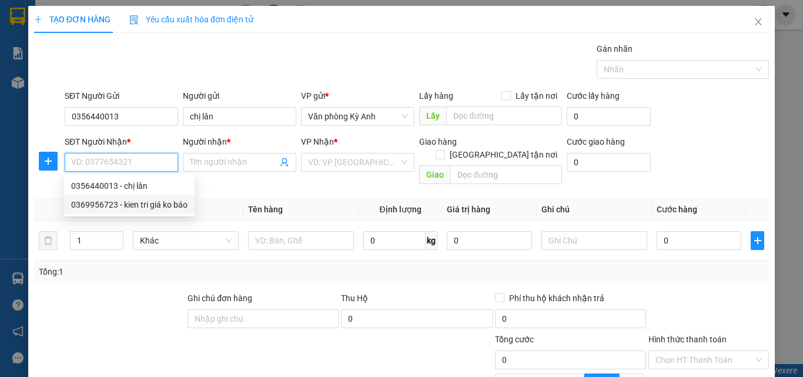
click at [117, 201] on div "0369956723 - kien tri giá ko báo" at bounding box center [129, 204] width 116 height 13
type input "0369956723"
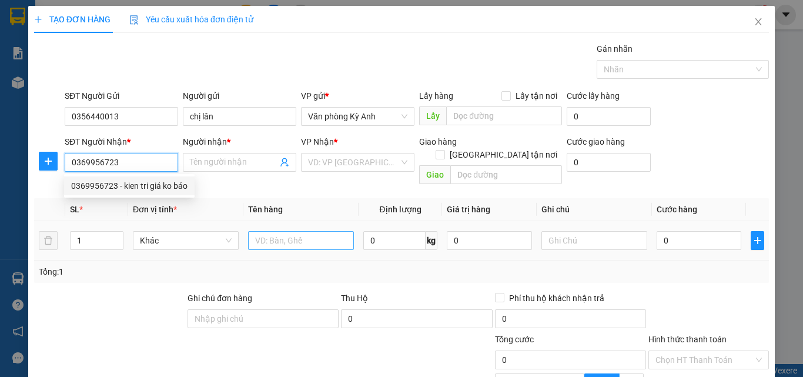
type input "kien tri giá ko báo"
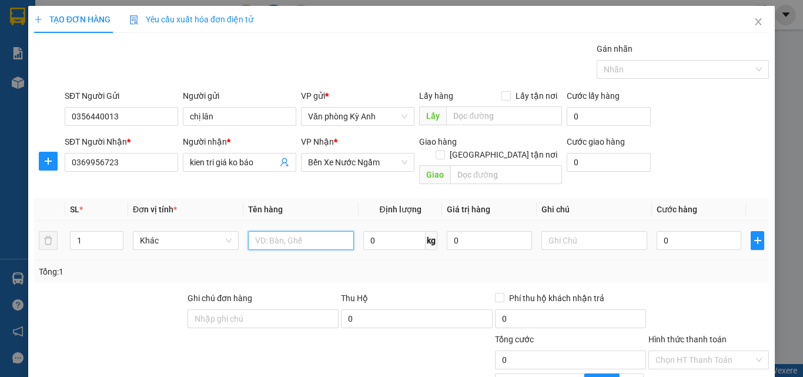
click at [318, 232] on input "text" at bounding box center [301, 240] width 106 height 19
type input "1 hộp nhỏ"
click at [669, 231] on input "0" at bounding box center [699, 240] width 85 height 19
type input "5"
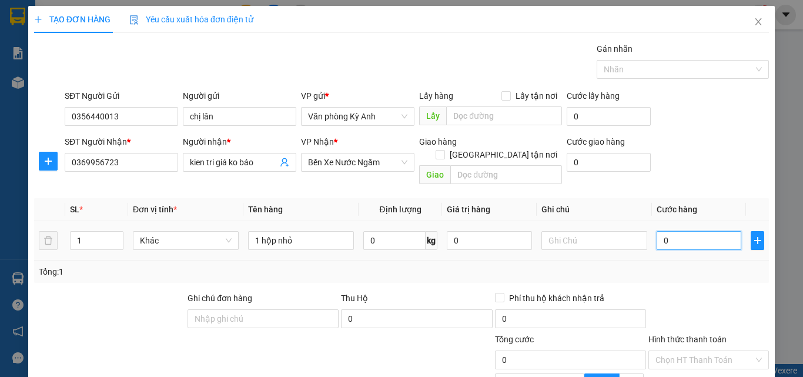
type input "5"
type input "50"
type input "500"
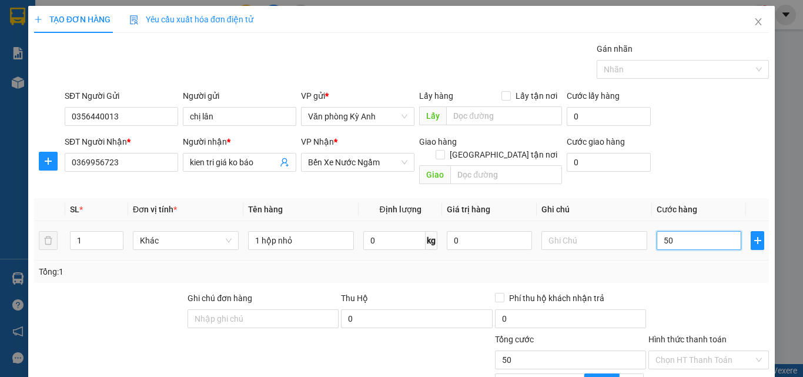
type input "500"
type input "5.000"
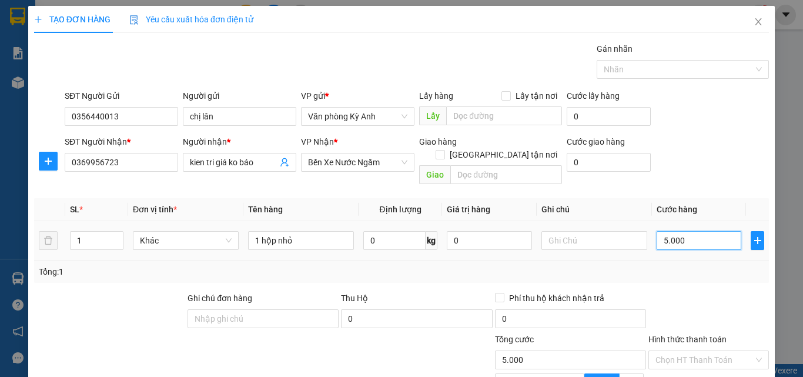
type input "50.000"
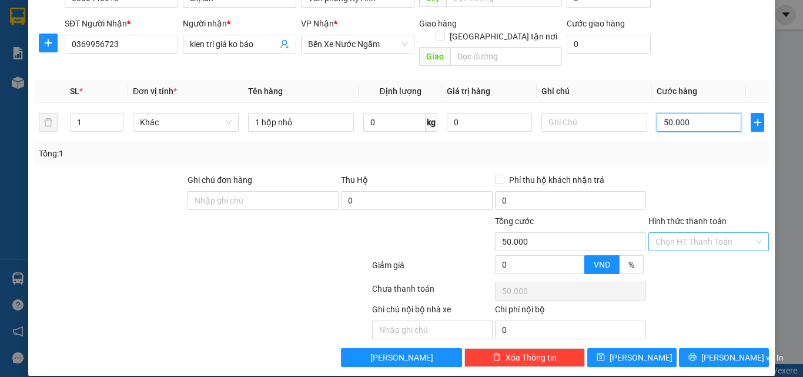
type input "50.000"
click at [710, 233] on input "Hình thức thanh toán" at bounding box center [705, 242] width 98 height 18
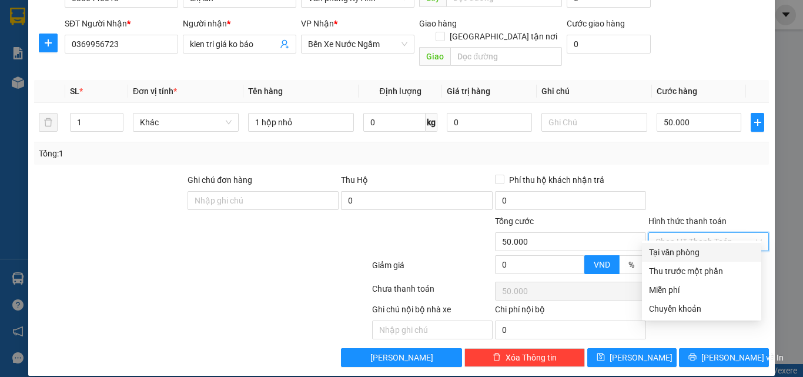
click at [696, 173] on div at bounding box center [708, 193] width 123 height 41
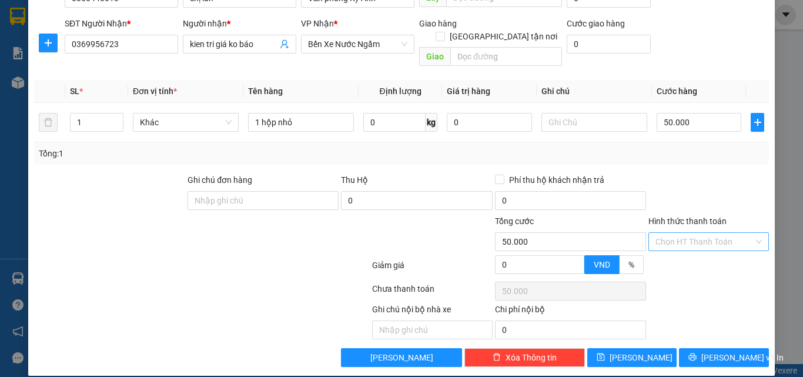
scroll to position [0, 0]
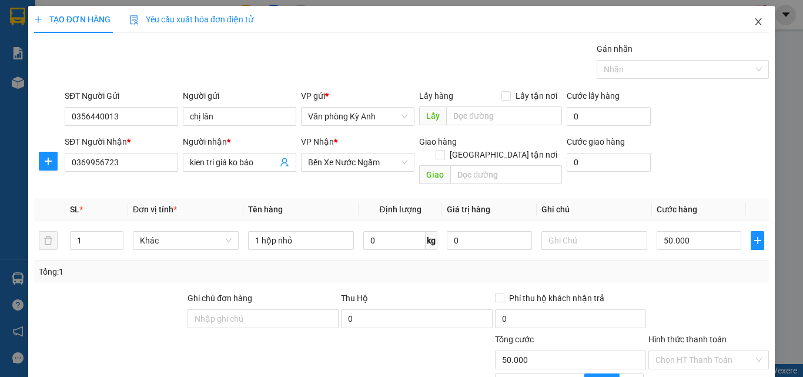
click at [756, 25] on icon "close" at bounding box center [759, 21] width 6 height 7
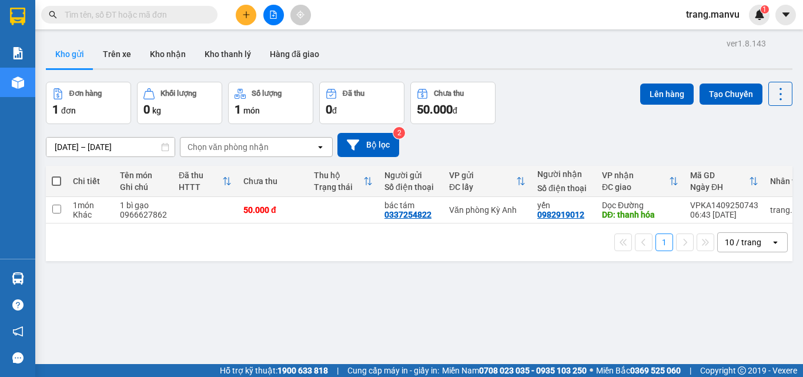
click at [176, 12] on input "text" at bounding box center [134, 14] width 139 height 13
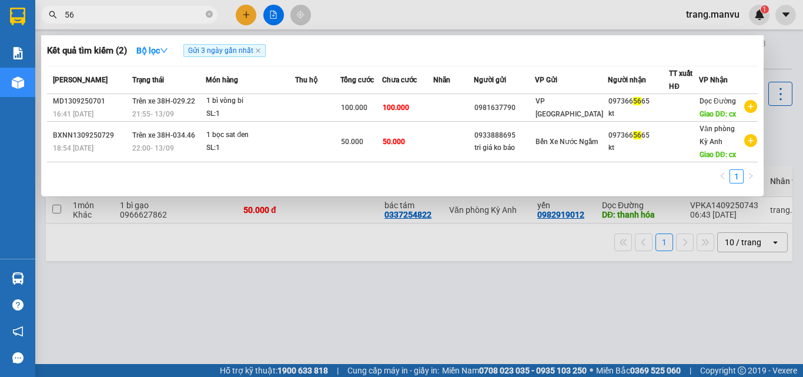
type input "564"
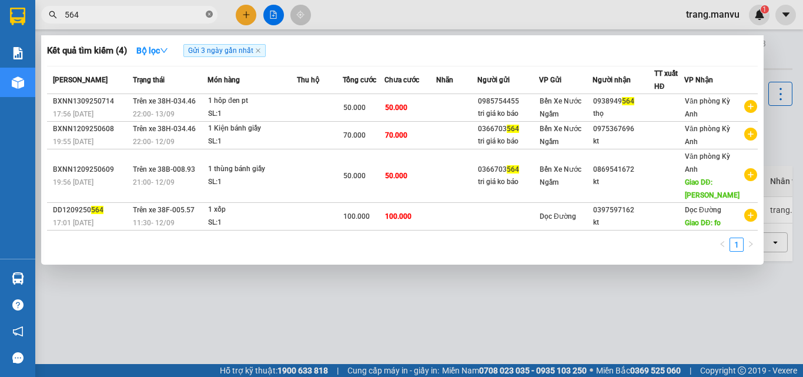
click at [207, 14] on icon "close-circle" at bounding box center [209, 14] width 7 height 7
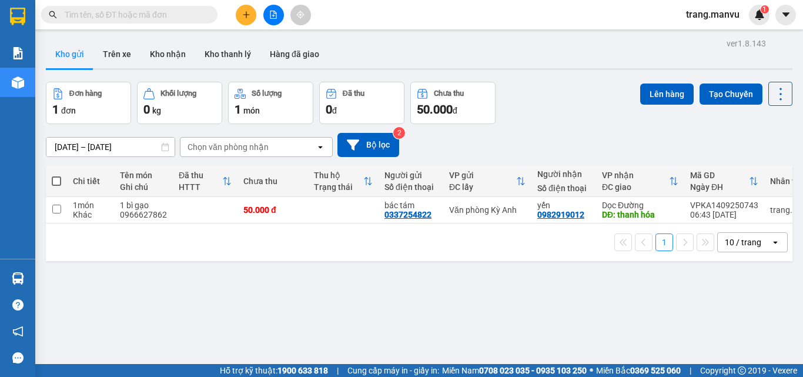
click at [202, 17] on input "text" at bounding box center [134, 14] width 139 height 13
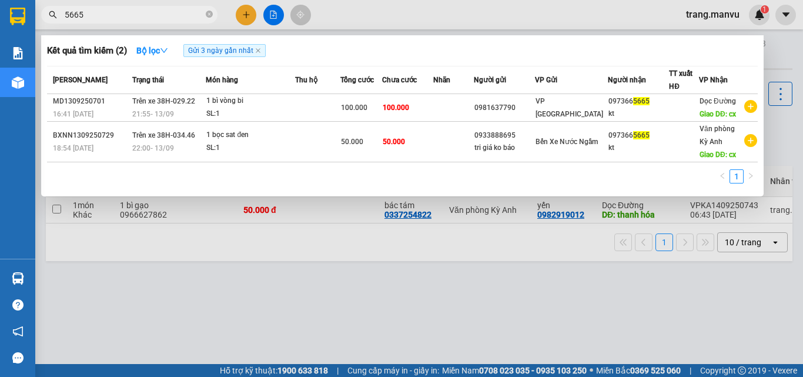
type input "5665"
click at [208, 15] on icon "close-circle" at bounding box center [209, 14] width 7 height 7
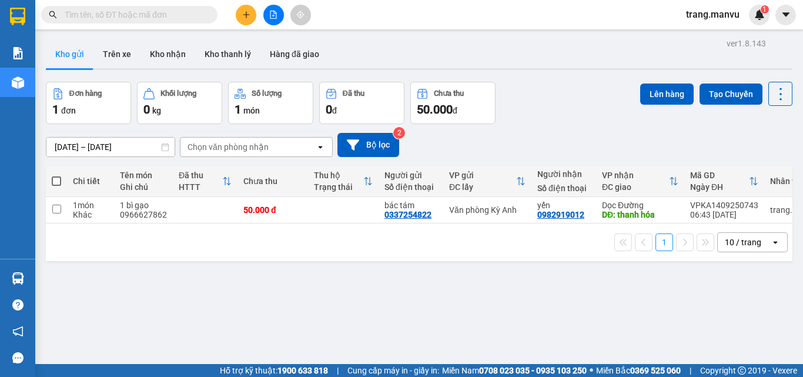
click at [166, 15] on input "text" at bounding box center [134, 14] width 139 height 13
click at [188, 20] on input "text" at bounding box center [134, 14] width 139 height 13
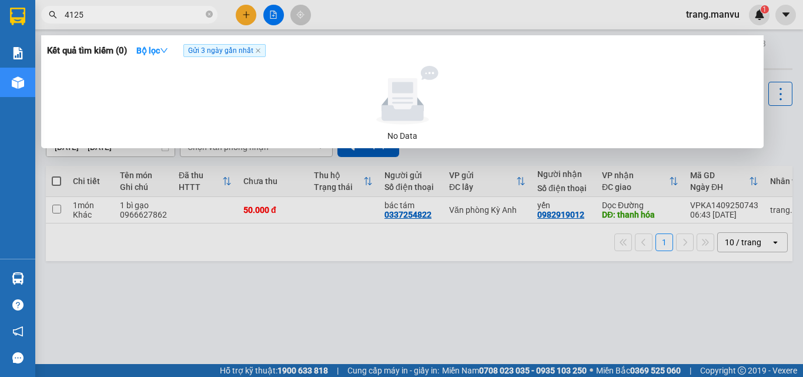
drag, startPoint x: 210, startPoint y: 16, endPoint x: 151, endPoint y: 6, distance: 59.6
click at [203, 16] on span "4125" at bounding box center [129, 15] width 176 height 18
type input "4125"
click at [151, 6] on span "4125" at bounding box center [129, 15] width 176 height 18
click at [207, 12] on icon "close-circle" at bounding box center [209, 14] width 7 height 7
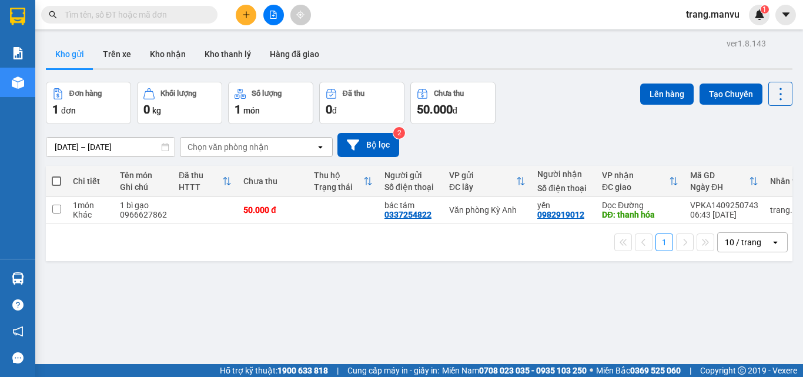
click at [188, 16] on input "text" at bounding box center [134, 14] width 139 height 13
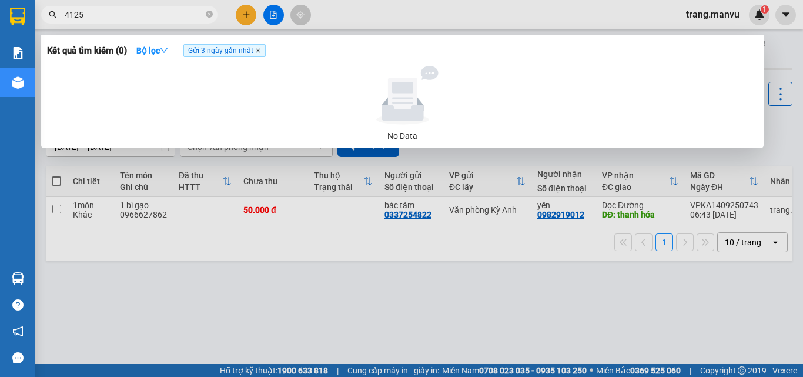
type input "4125"
click at [260, 53] on icon "close" at bounding box center [258, 51] width 6 height 6
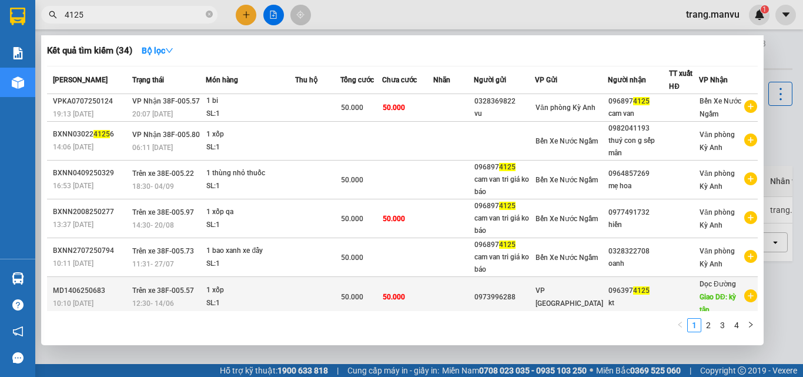
scroll to position [118, 0]
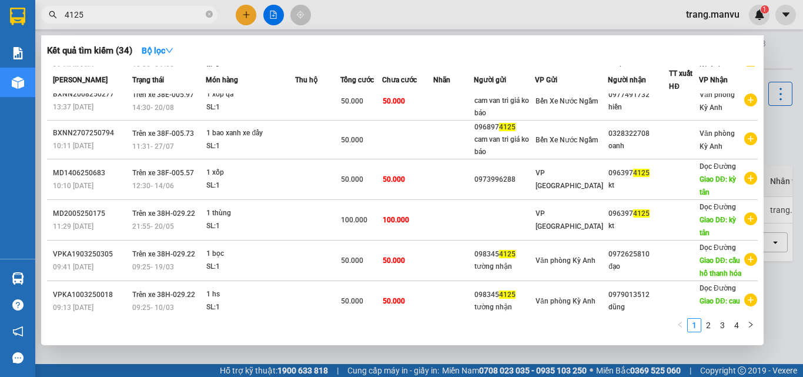
click at [406, 354] on div at bounding box center [401, 188] width 803 height 377
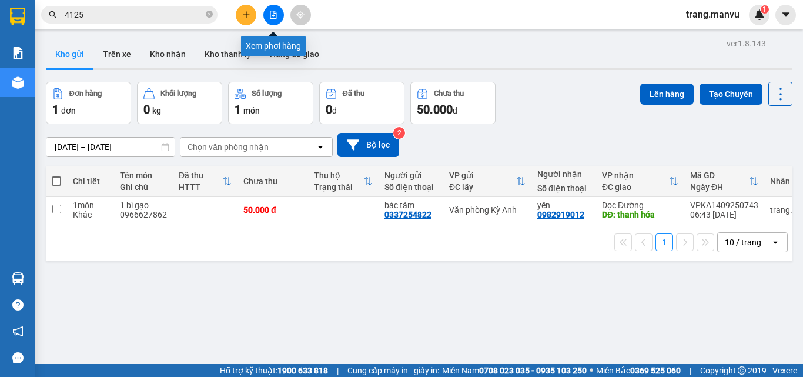
click at [265, 12] on button at bounding box center [273, 15] width 21 height 21
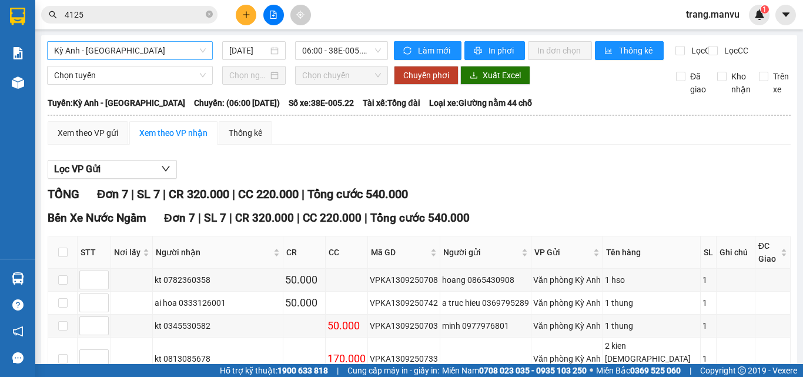
click at [162, 54] on span "Kỳ Anh - [GEOGRAPHIC_DATA]" at bounding box center [130, 51] width 152 height 18
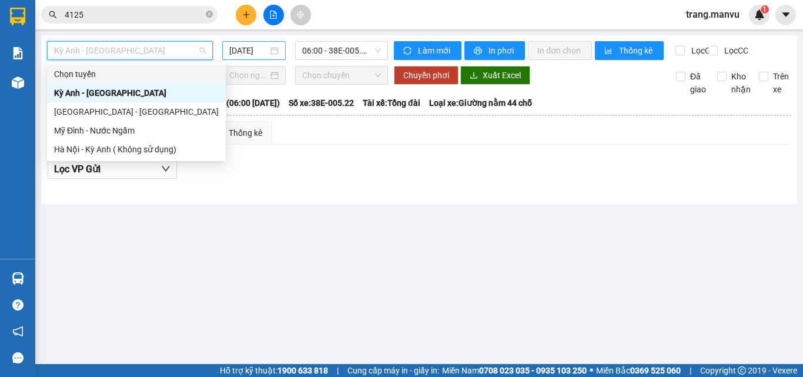
click at [242, 46] on input "[DATE]" at bounding box center [248, 50] width 39 height 13
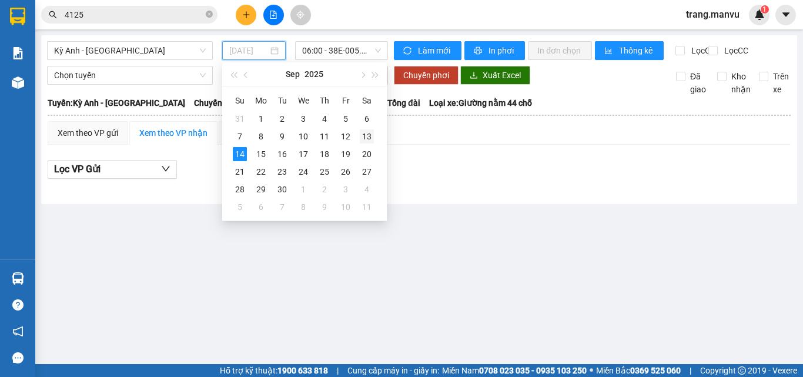
click at [367, 139] on div "13" at bounding box center [367, 136] width 14 height 14
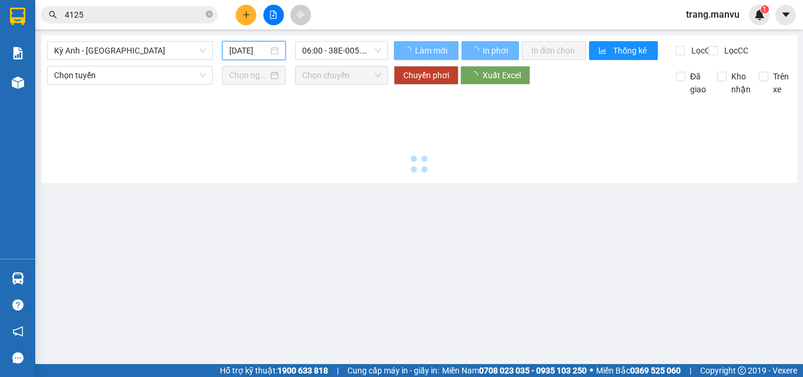
type input "[DATE]"
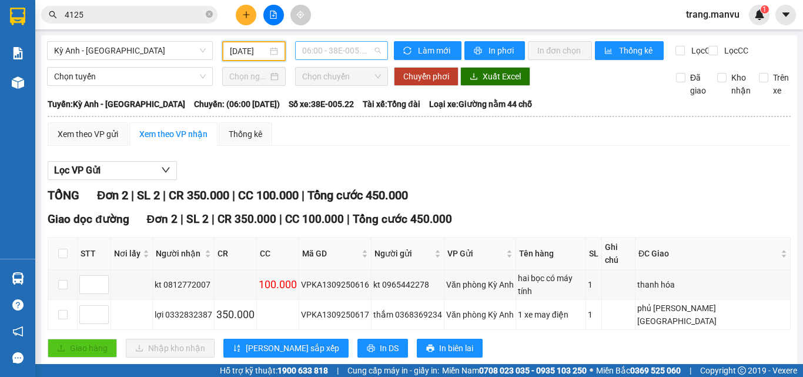
click at [344, 49] on span "06:00 - 38E-005.22" at bounding box center [341, 51] width 79 height 18
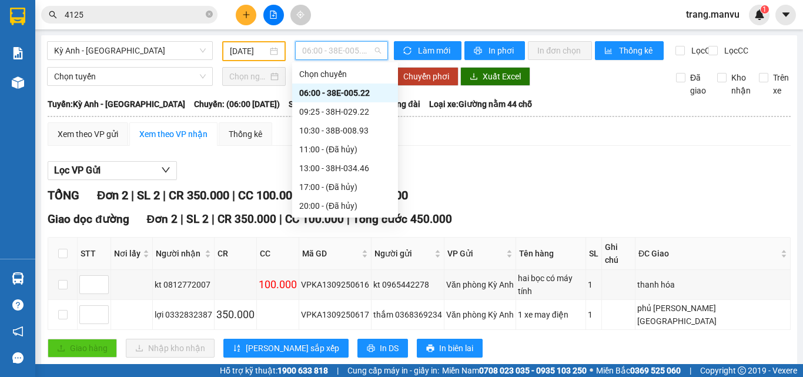
scroll to position [132, 0]
click at [356, 169] on div "21:25 - 38H-029.42" at bounding box center [345, 168] width 92 height 13
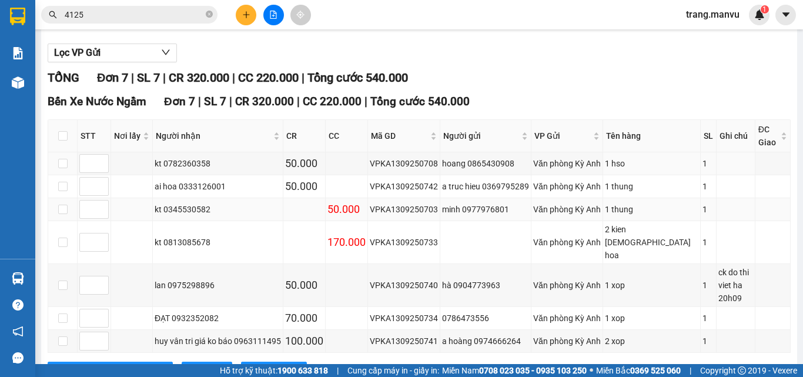
scroll to position [150, 0]
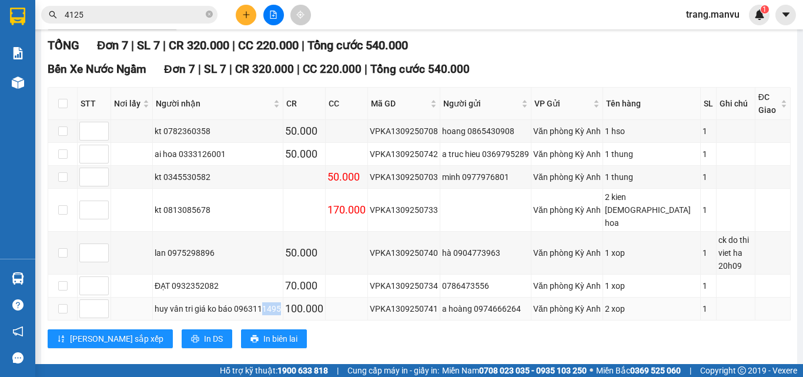
drag, startPoint x: 263, startPoint y: 289, endPoint x: 280, endPoint y: 292, distance: 17.3
click at [280, 297] on td "huy vân tri giá ko báo 0963111495" at bounding box center [218, 308] width 131 height 23
click at [294, 307] on div "Bến Xe Nước Ngầm Đơn 7 | SL 7 | CR 320.000 | CC 220.000 | Tổng cước 540.000 STT…" at bounding box center [419, 209] width 743 height 296
click at [229, 302] on div "huy vân tri giá ko báo 0963111495" at bounding box center [218, 308] width 126 height 13
drag, startPoint x: 322, startPoint y: 293, endPoint x: 118, endPoint y: 292, distance: 203.4
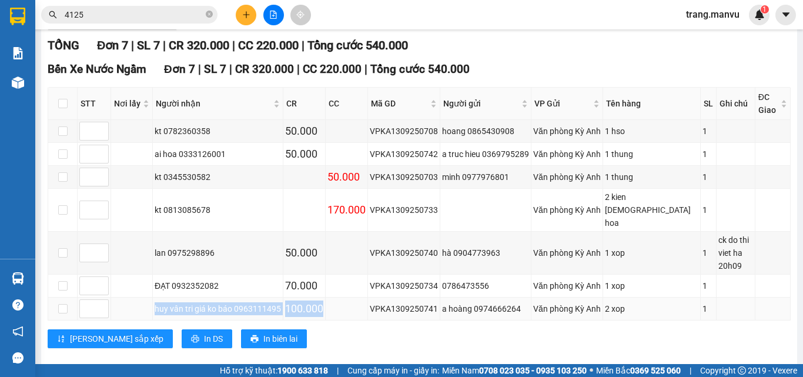
click at [117, 297] on tr "huy vân tri giá ko báo 0963111495 100.000 VPKA1309250741 a hoàng 0974666264 Văn…" at bounding box center [419, 308] width 743 height 23
click at [403, 340] on div "Bến Xe Nước Ngầm Đơn 7 | SL 7 | CR 320.000 | CC 220.000 | Tổng cước 540.000 STT…" at bounding box center [419, 209] width 743 height 296
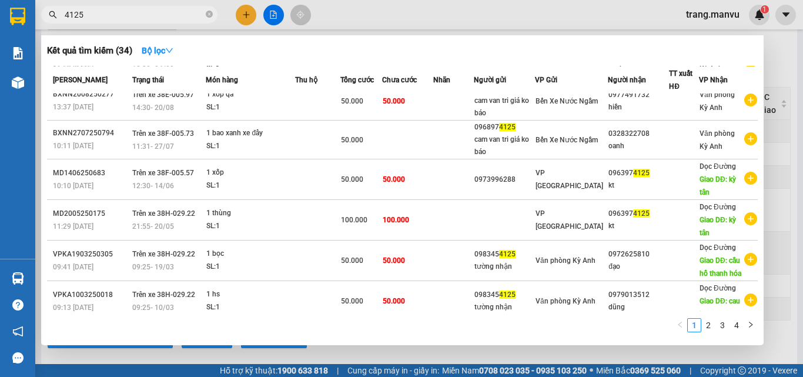
drag, startPoint x: 212, startPoint y: 14, endPoint x: 195, endPoint y: 16, distance: 17.8
click at [208, 17] on icon "close-circle" at bounding box center [209, 14] width 7 height 7
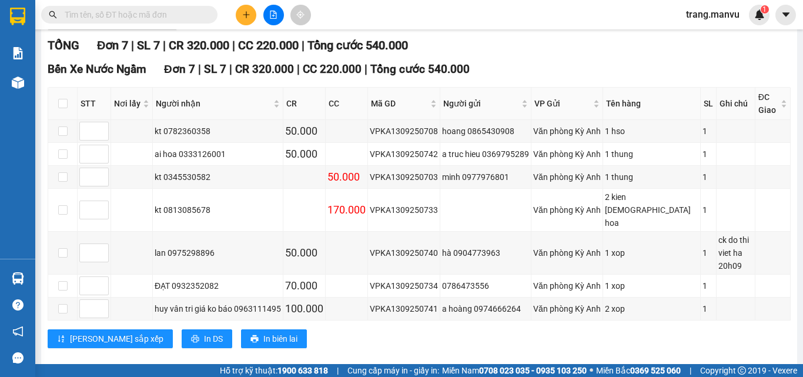
click at [195, 16] on input "text" at bounding box center [134, 14] width 139 height 13
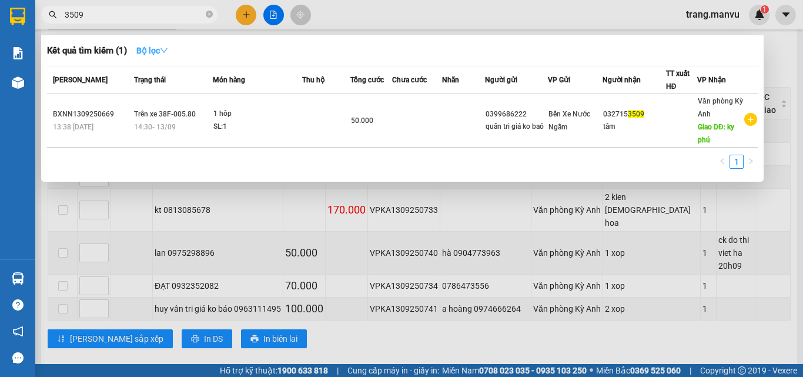
type input "3509"
click at [165, 53] on icon "down" at bounding box center [164, 50] width 8 height 8
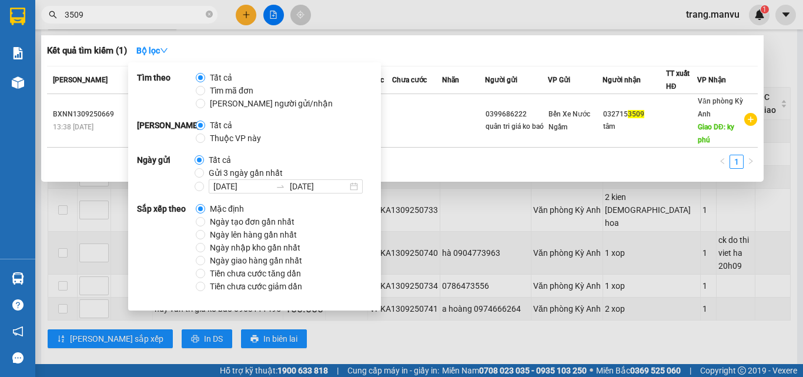
click at [206, 172] on span "Gửi 3 ngày gần nhất" at bounding box center [245, 172] width 83 height 13
click at [204, 172] on input "Gửi 3 ngày gần nhất" at bounding box center [199, 172] width 9 height 9
radio input "true"
radio input "false"
click at [386, 65] on div "Kết quả tìm kiếm ( 1 ) Bộ lọc Gửi 3 ngày gần nhất Mã ĐH Trạng thái Món hàng Thu…" at bounding box center [402, 108] width 723 height 146
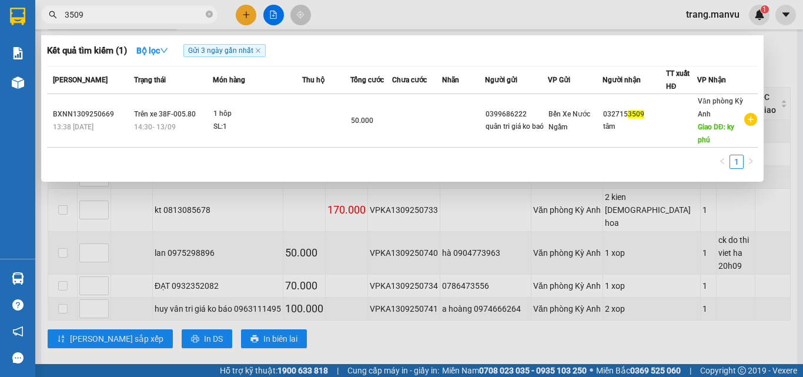
drag, startPoint x: 208, startPoint y: 16, endPoint x: 200, endPoint y: 16, distance: 8.2
click at [200, 16] on span "3509" at bounding box center [129, 15] width 176 height 18
click at [175, 15] on input "3509" at bounding box center [134, 14] width 139 height 13
click at [207, 12] on icon "close-circle" at bounding box center [209, 14] width 7 height 7
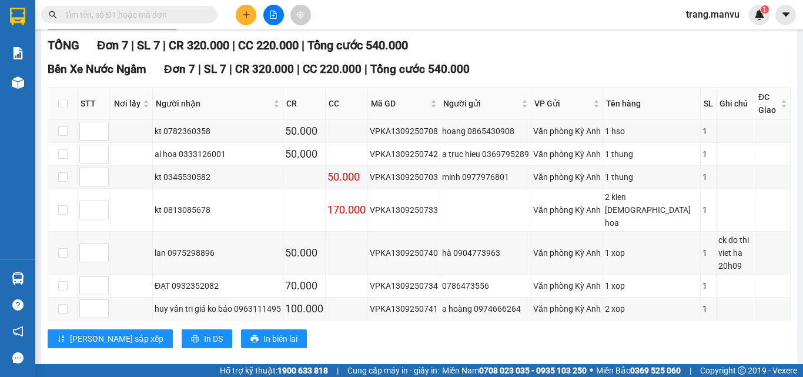
click at [168, 28] on span "button" at bounding box center [165, 20] width 9 height 15
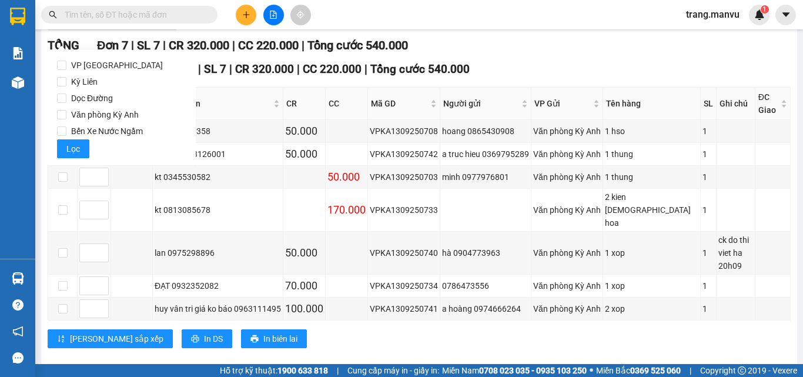
click at [167, 11] on input "text" at bounding box center [134, 14] width 139 height 13
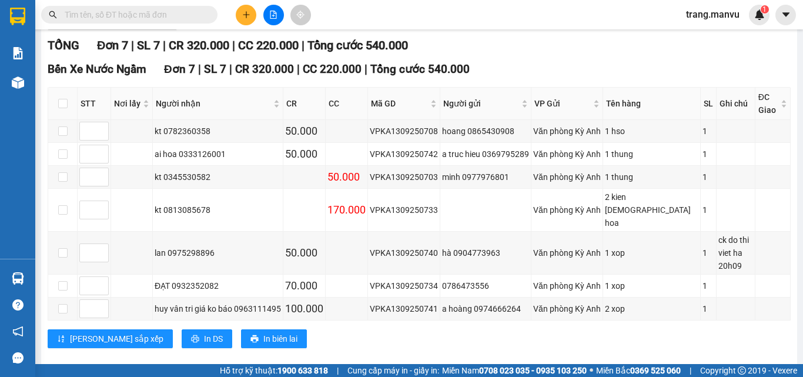
click at [123, 21] on input "text" at bounding box center [134, 14] width 139 height 13
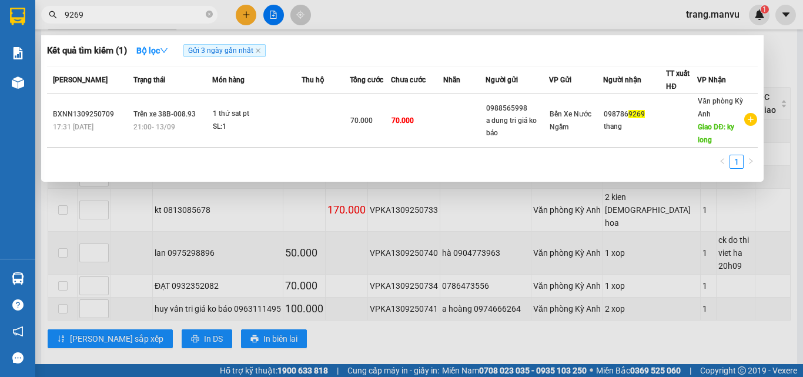
type input "9269"
click at [90, 192] on div at bounding box center [401, 188] width 803 height 377
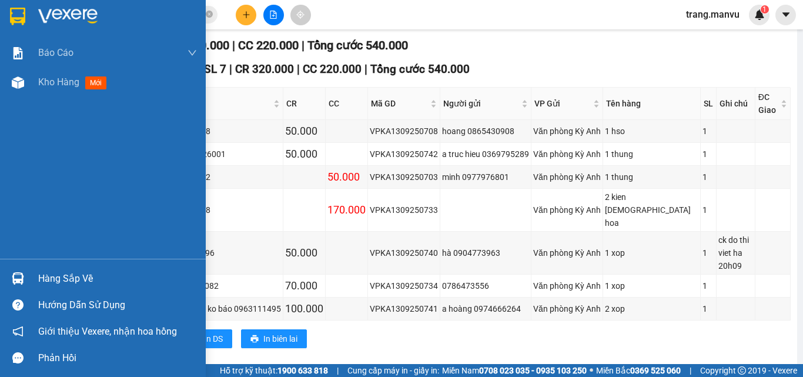
click at [35, 11] on div at bounding box center [103, 19] width 206 height 38
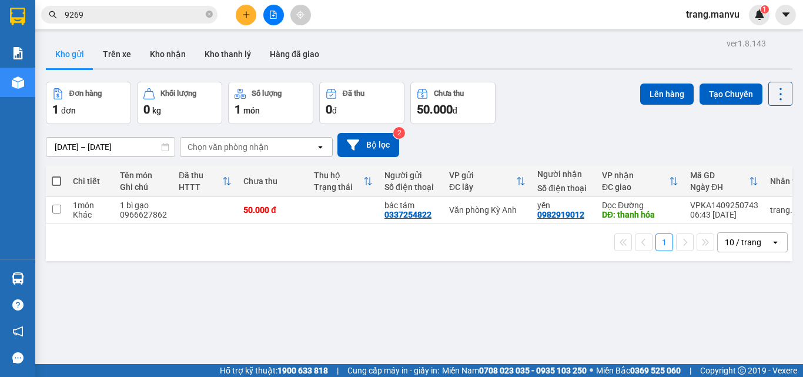
click at [468, 286] on div "ver 1.8.143 Kho gửi Trên xe Kho nhận Kho thanh [PERSON_NAME] đã giao Đơn hàng 1…" at bounding box center [419, 223] width 756 height 377
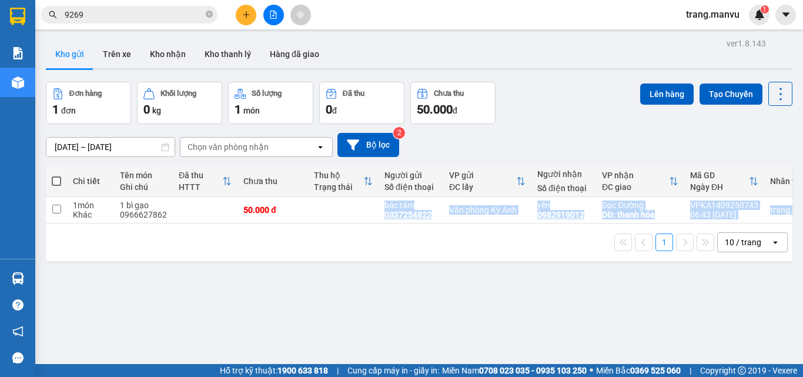
drag, startPoint x: 288, startPoint y: 218, endPoint x: 288, endPoint y: 242, distance: 23.5
click at [288, 242] on div "Chi tiết Tên món Ghi chú Đã thu HTTT Chưa thu Thu hộ Trạng thái Người gửi Số đi…" at bounding box center [419, 213] width 747 height 95
click at [314, 285] on div "ver 1.8.143 Kho gửi Trên xe Kho nhận Kho thanh [PERSON_NAME] đã giao Đơn hàng 1…" at bounding box center [419, 223] width 756 height 377
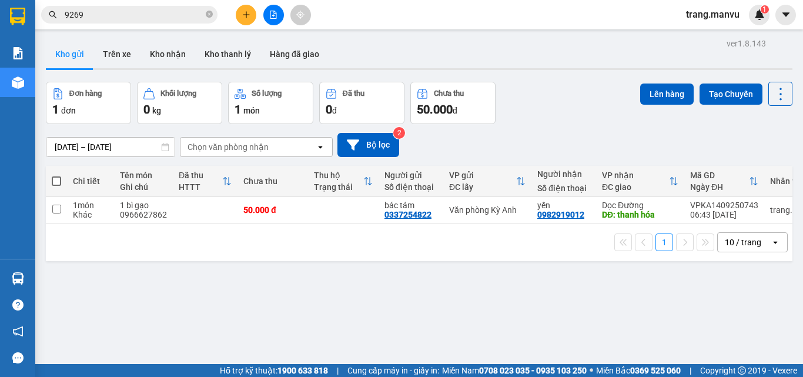
click at [254, 13] on button at bounding box center [246, 15] width 21 height 21
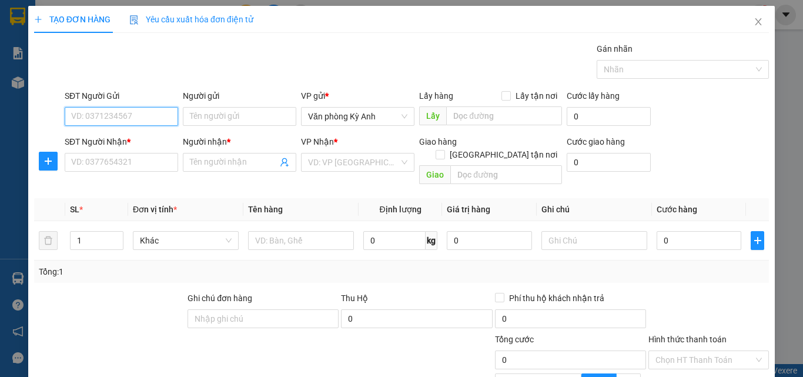
click at [131, 113] on input "SĐT Người Gửi" at bounding box center [121, 116] width 113 height 19
type input "0971056710"
click at [139, 134] on div "0971056710 - lan" at bounding box center [120, 139] width 98 height 13
type input "lan"
type input "0971056710"
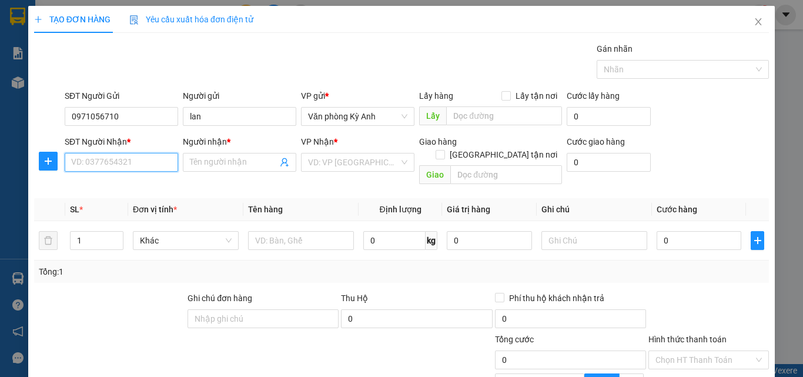
click at [151, 166] on input "SĐT Người Nhận *" at bounding box center [121, 162] width 113 height 19
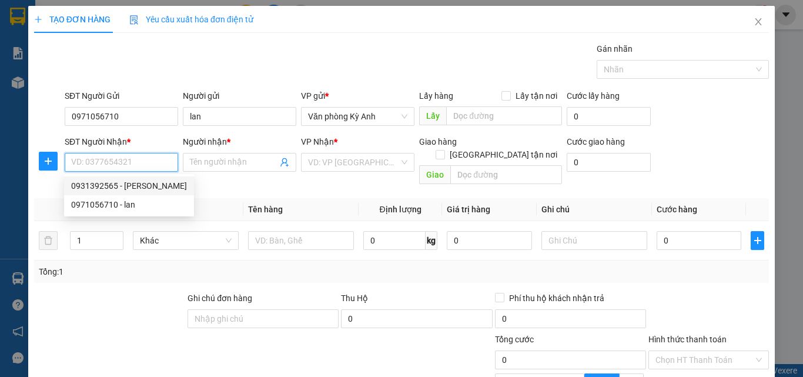
click at [145, 191] on div "0931392565 - [PERSON_NAME]" at bounding box center [129, 185] width 116 height 13
type input "0931392565"
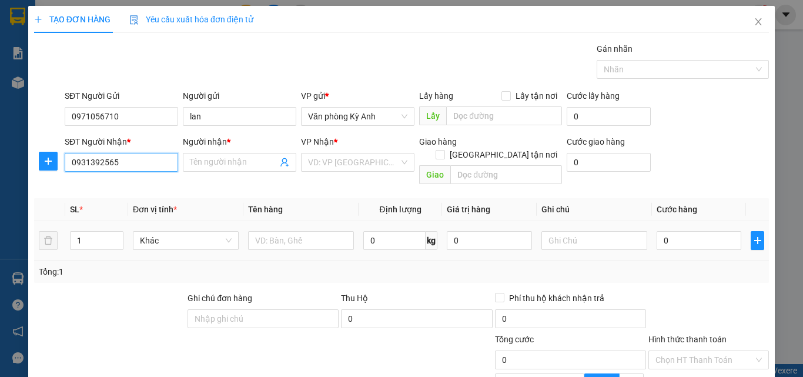
type input "xuyen"
type input "thanh hoa"
click at [354, 165] on span "Dọc Đường" at bounding box center [357, 162] width 99 height 18
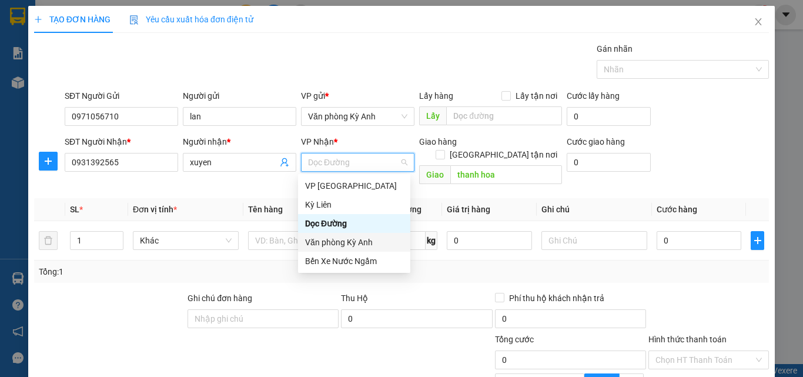
click at [195, 265] on div "Tổng: 1" at bounding box center [175, 271] width 272 height 13
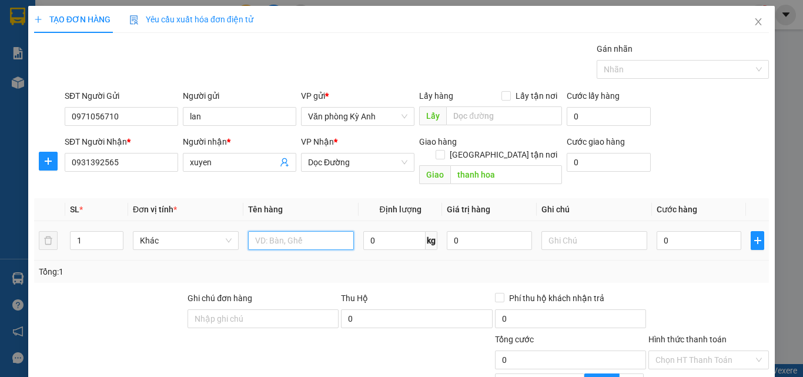
click at [283, 231] on input "text" at bounding box center [301, 240] width 106 height 19
type input "1 THÙNG + 1 BỌC ĐỎ"
click at [673, 231] on input "0" at bounding box center [699, 240] width 85 height 19
type input "5"
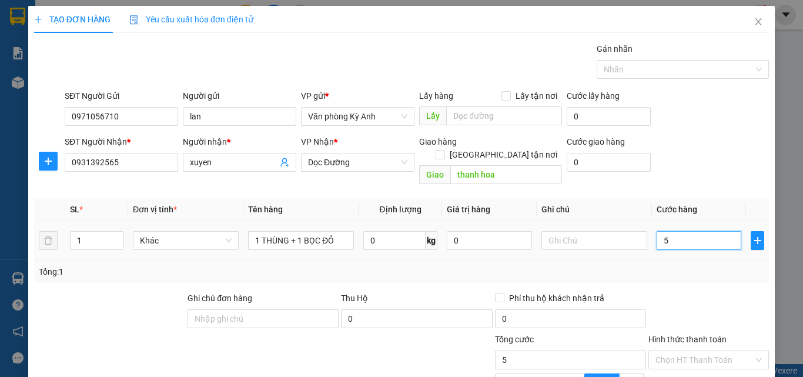
type input "5"
type input "50"
type input "500"
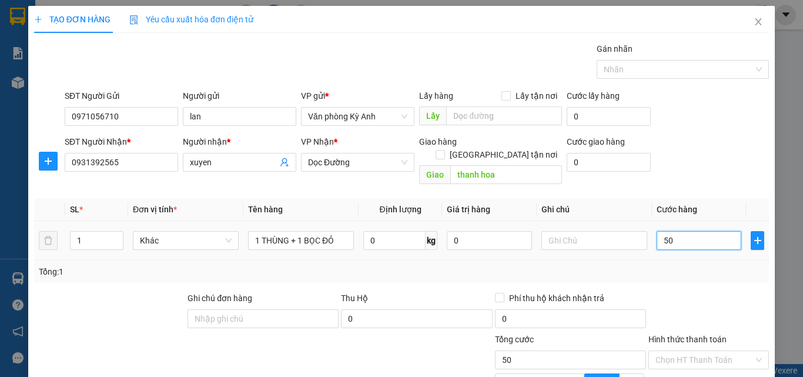
type input "500"
type input "5.000"
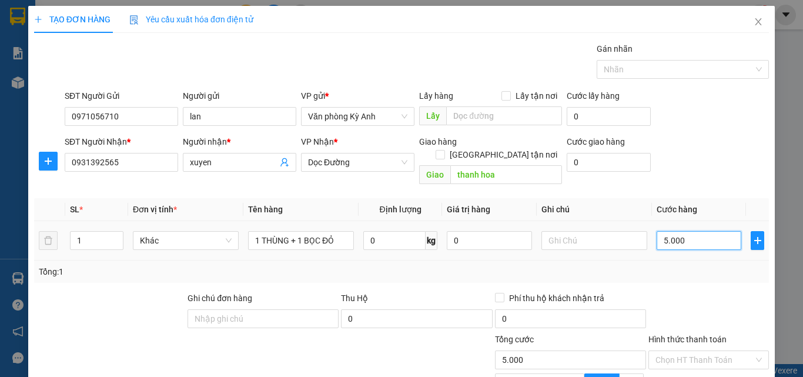
type input "50.000"
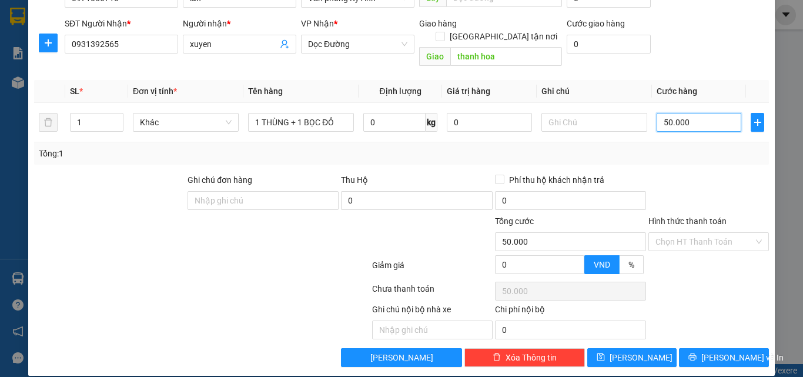
type input "50.000"
click at [704, 173] on div at bounding box center [708, 193] width 123 height 41
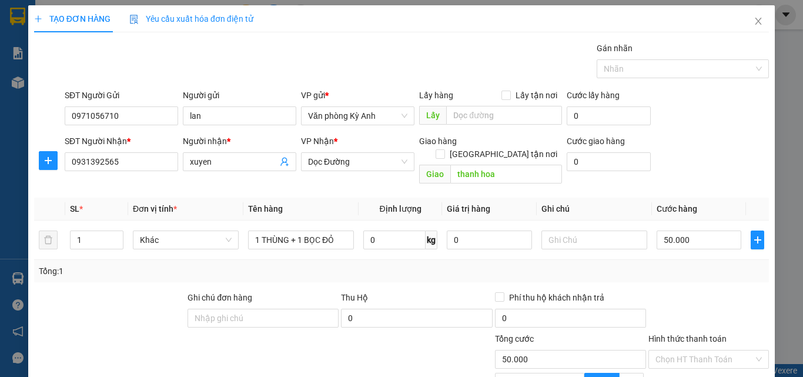
scroll to position [0, 0]
click at [697, 270] on div "Transit Pickup Surcharge Ids Transit Deliver Surcharge Ids Transit Deliver Surc…" at bounding box center [401, 263] width 735 height 443
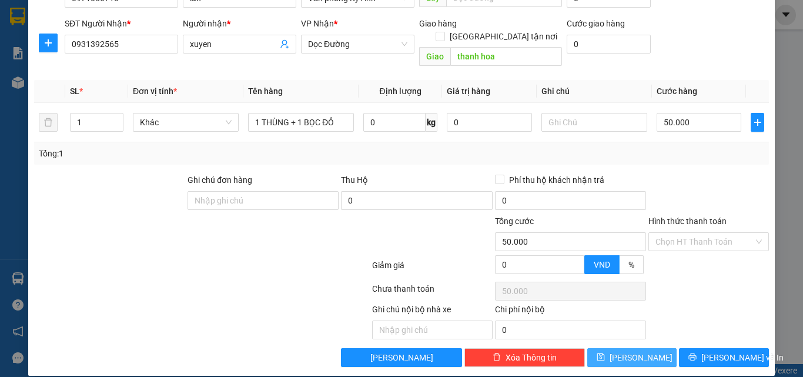
click at [650, 348] on button "[PERSON_NAME]" at bounding box center [632, 357] width 90 height 19
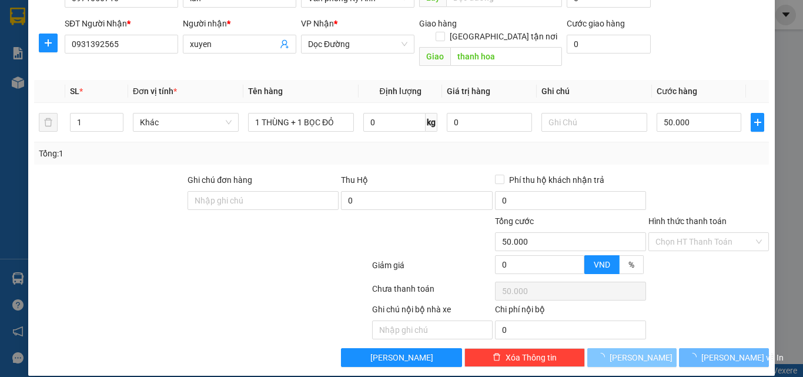
type input "0"
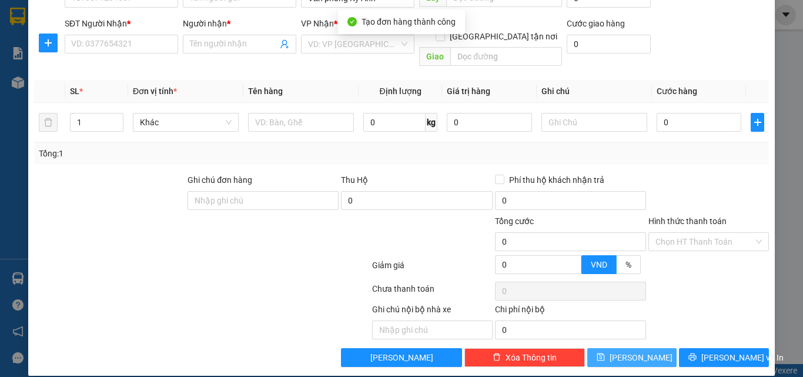
scroll to position [0, 0]
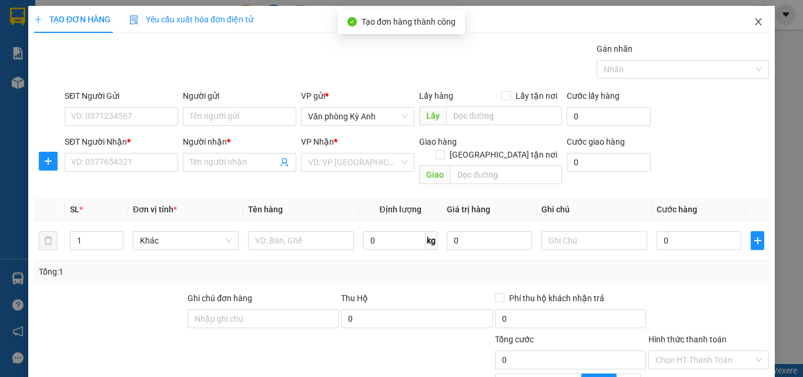
click at [759, 25] on span "Close" at bounding box center [758, 22] width 33 height 33
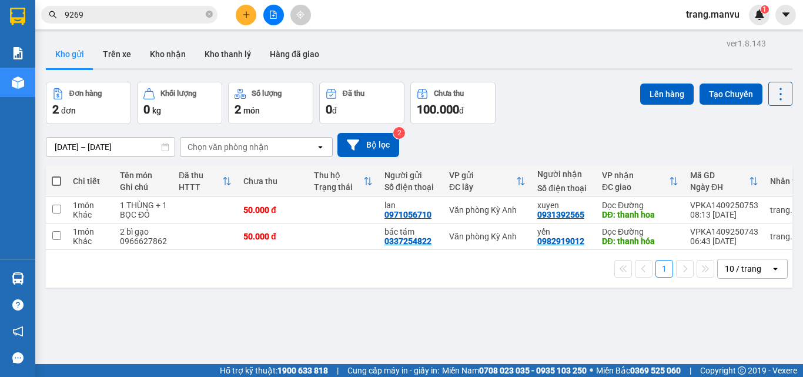
scroll to position [0, 32]
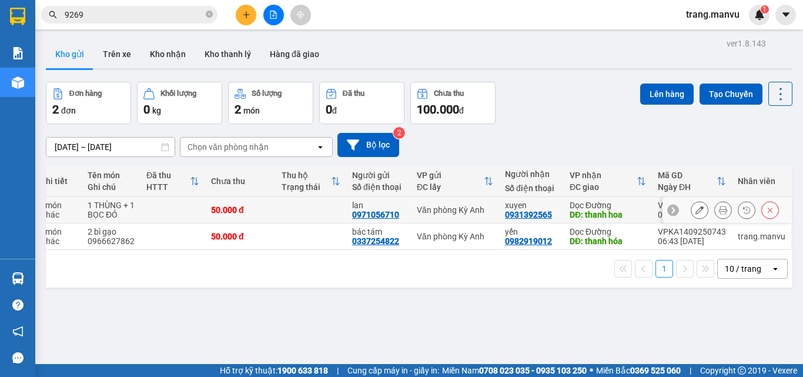
click at [697, 212] on button at bounding box center [699, 210] width 16 height 21
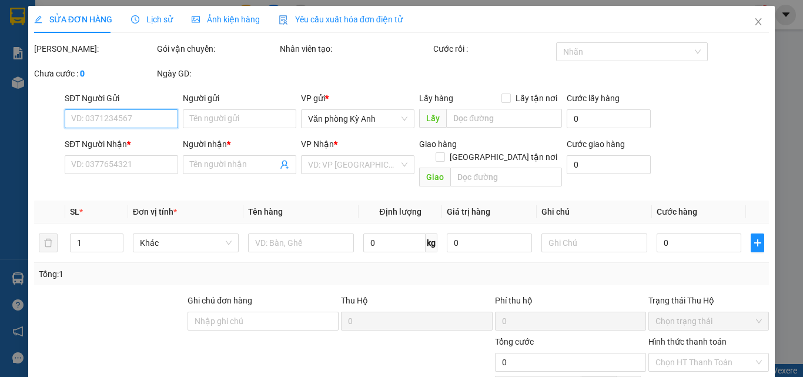
type input "0971056710"
type input "lan"
type input "0931392565"
type input "xuyen"
type input "thanh hoa"
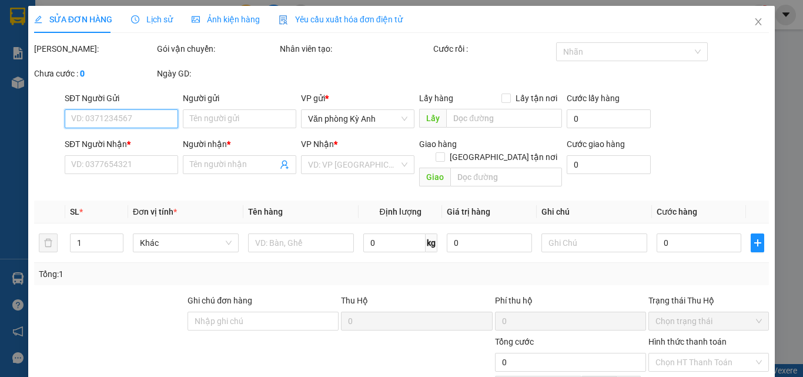
type input "50.000"
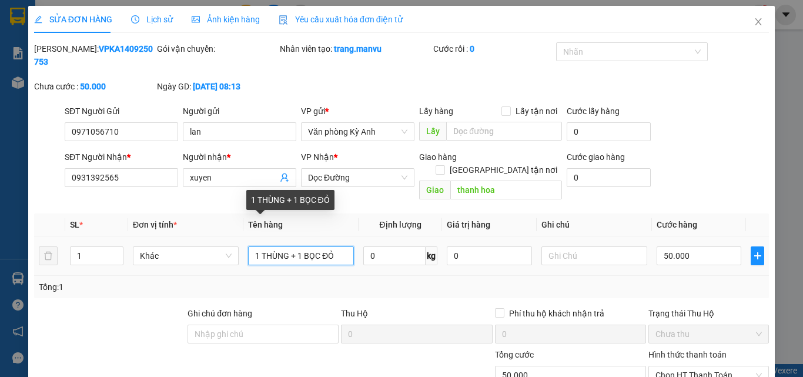
drag, startPoint x: 293, startPoint y: 232, endPoint x: 226, endPoint y: 219, distance: 68.7
click at [226, 236] on tr "1 Khác 1 THÙNG + 1 BỌC ĐỎ 0 kg 0 50.000" at bounding box center [401, 255] width 735 height 39
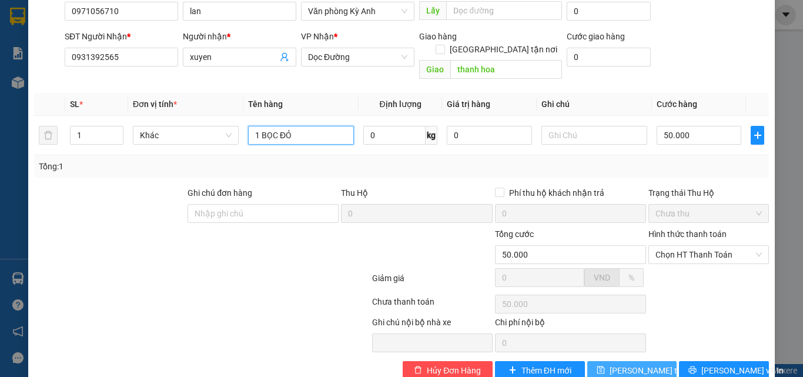
type input "1 BỌC ĐỎ"
click at [640, 364] on span "[PERSON_NAME] thay đổi" at bounding box center [657, 370] width 94 height 13
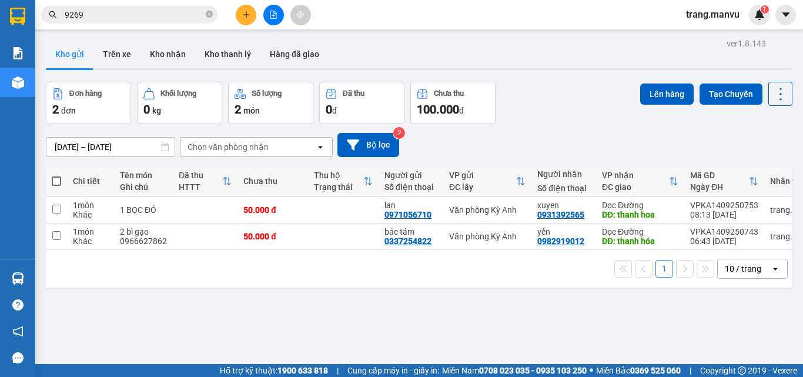
click at [205, 14] on span "9269" at bounding box center [129, 15] width 176 height 18
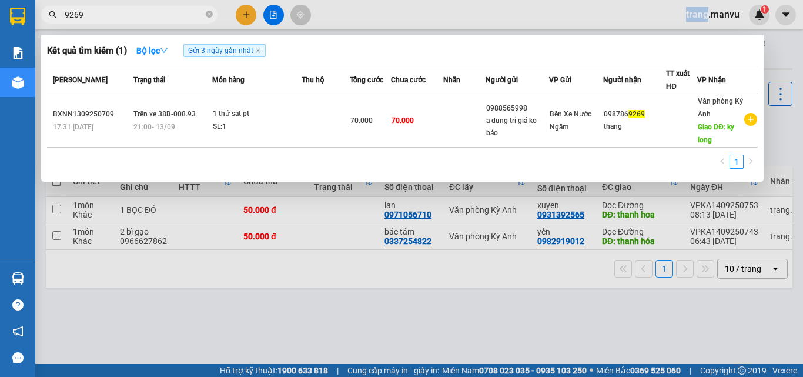
click at [205, 14] on span "9269" at bounding box center [129, 15] width 176 height 18
click at [207, 14] on icon "close-circle" at bounding box center [209, 14] width 7 height 7
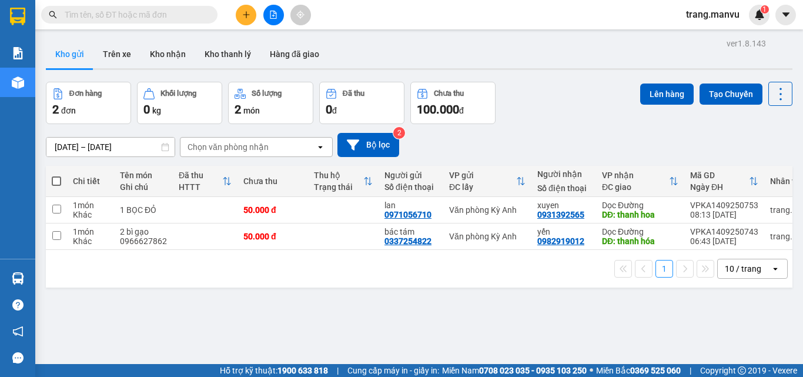
click at [207, 14] on span at bounding box center [209, 14] width 7 height 13
click at [195, 14] on input "text" at bounding box center [134, 14] width 139 height 13
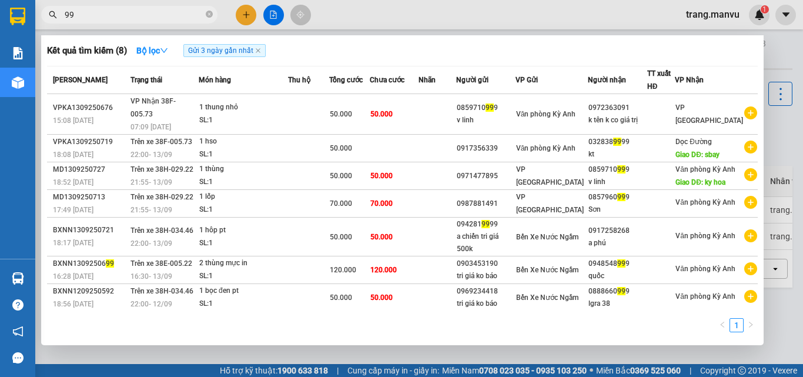
type input "9"
type input "4999"
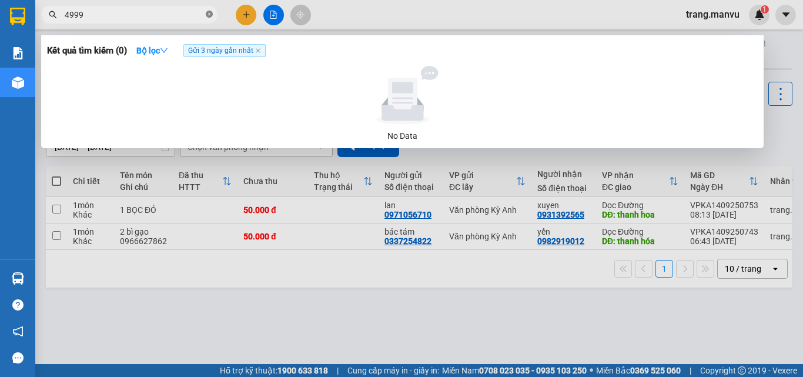
click at [206, 14] on icon "close-circle" at bounding box center [209, 14] width 7 height 7
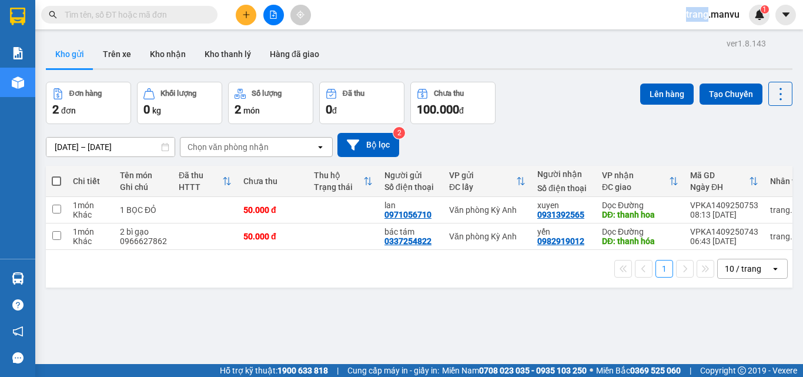
click at [206, 14] on span at bounding box center [209, 14] width 7 height 13
click at [196, 15] on input "text" at bounding box center [134, 14] width 139 height 13
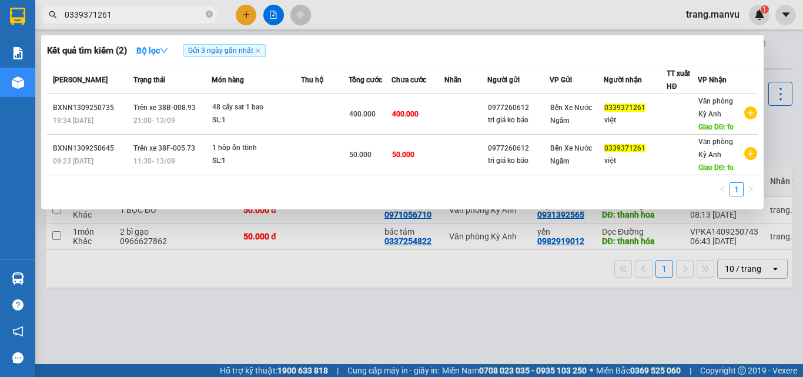
type input "0339371261"
click at [207, 14] on icon "close-circle" at bounding box center [209, 14] width 7 height 7
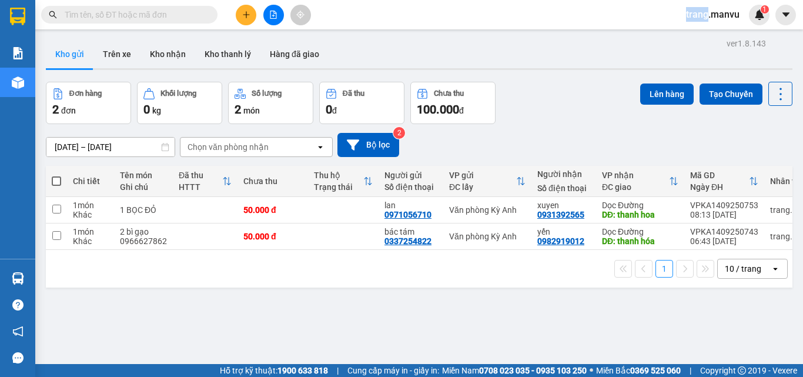
click at [206, 15] on span at bounding box center [209, 14] width 7 height 13
click at [195, 15] on input "text" at bounding box center [134, 14] width 139 height 13
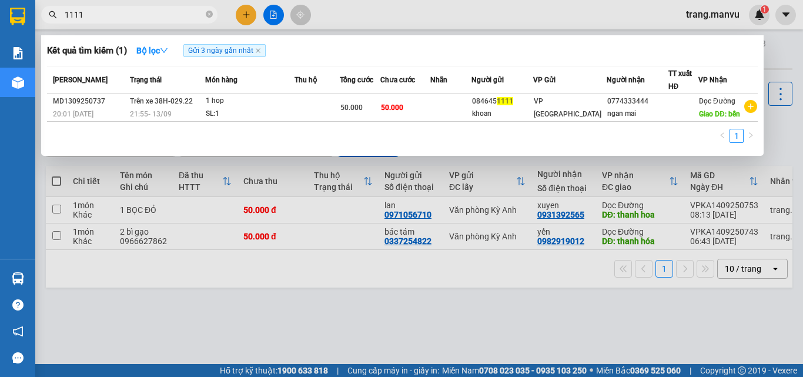
type input "1111"
